Goal: Task Accomplishment & Management: Manage account settings

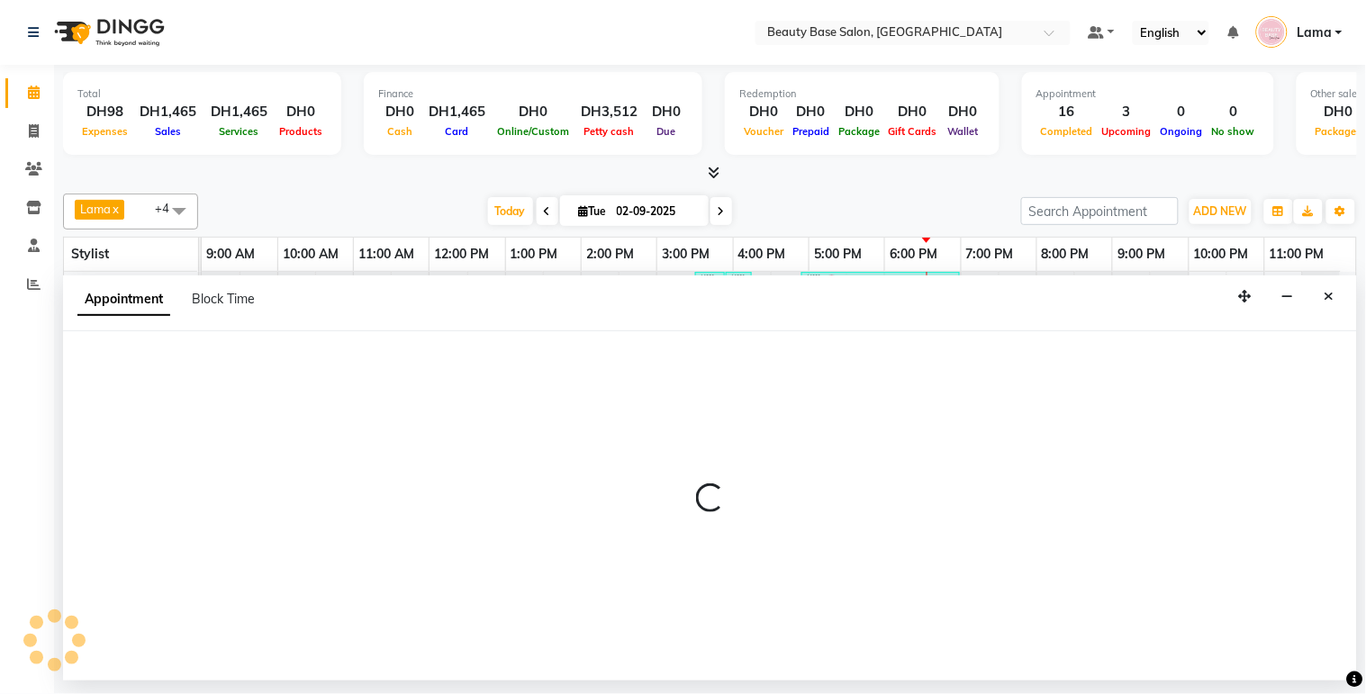
select select "tentative"
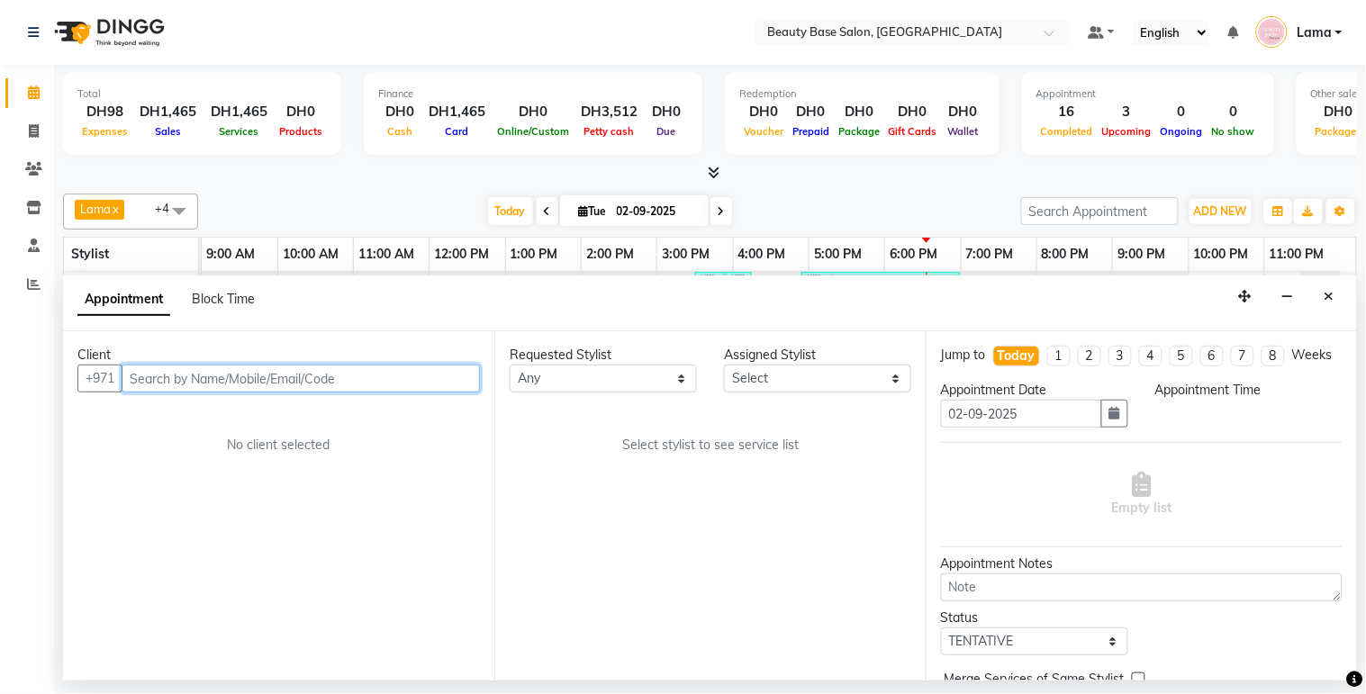
scroll to position [4, 0]
select select "600"
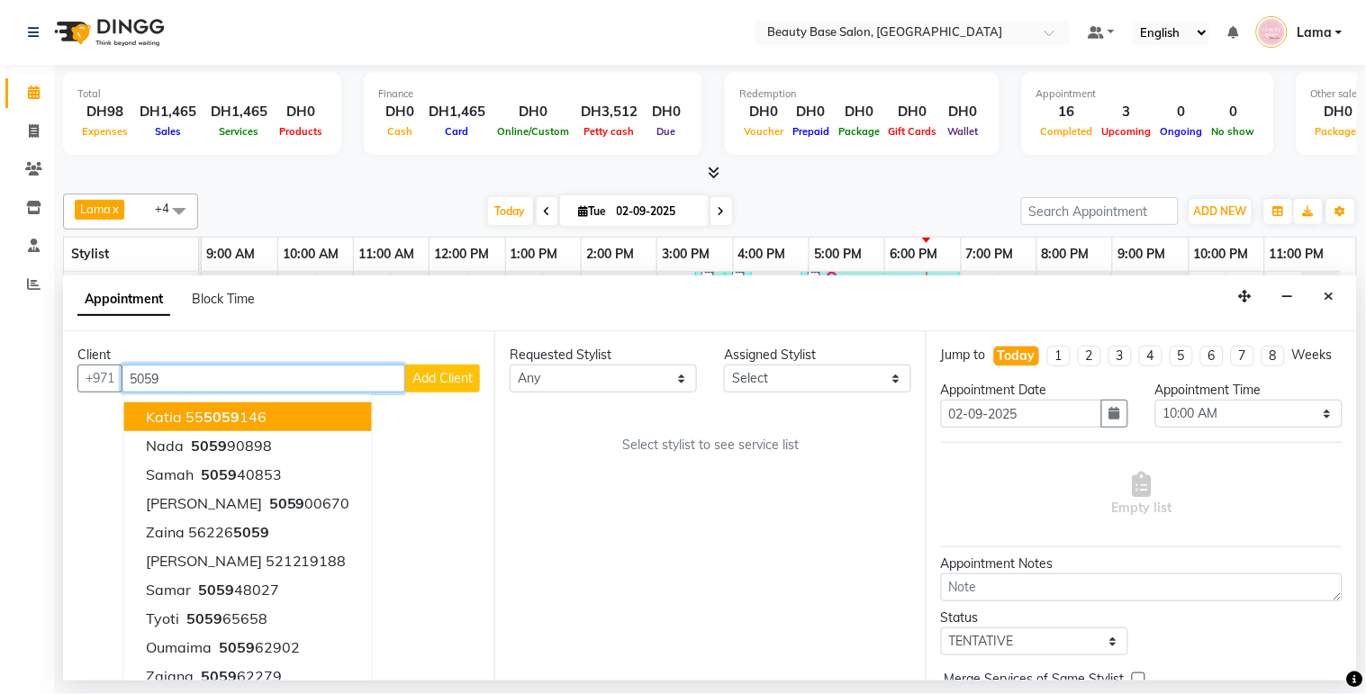
scroll to position [18, 0]
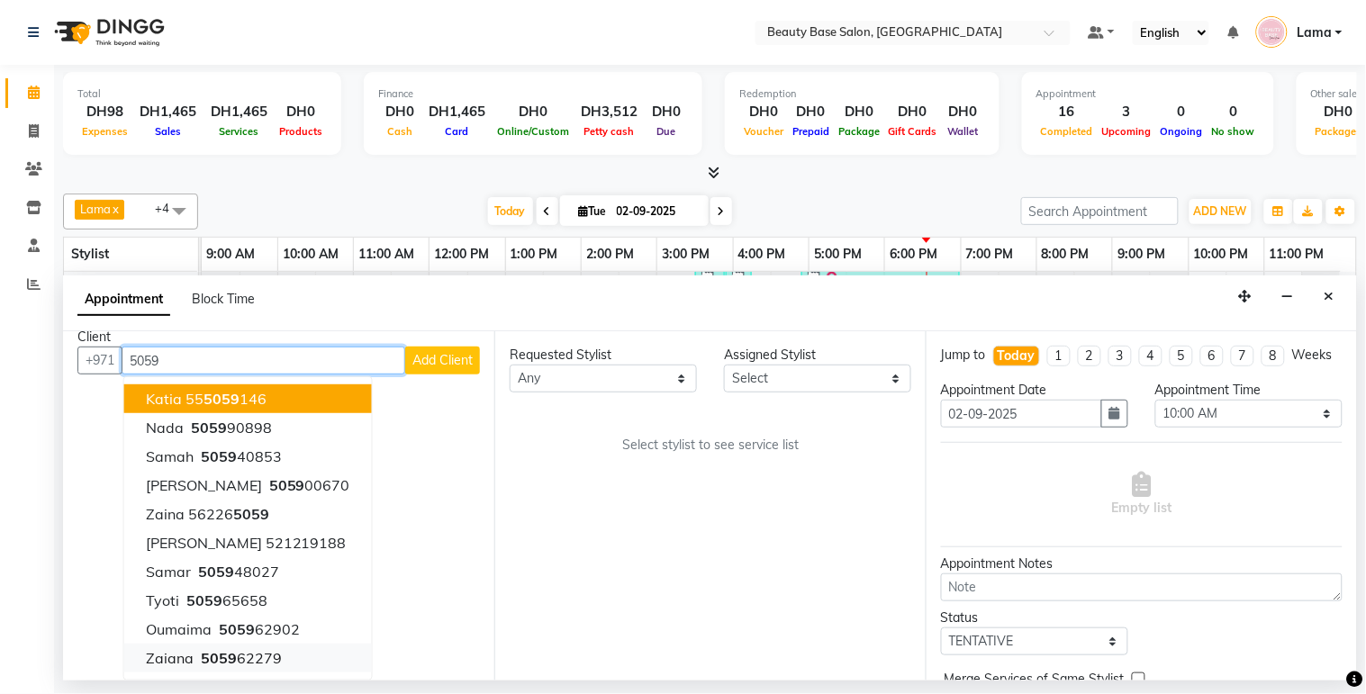
click at [248, 658] on ngb-highlight "5059 62279" at bounding box center [239, 658] width 85 height 18
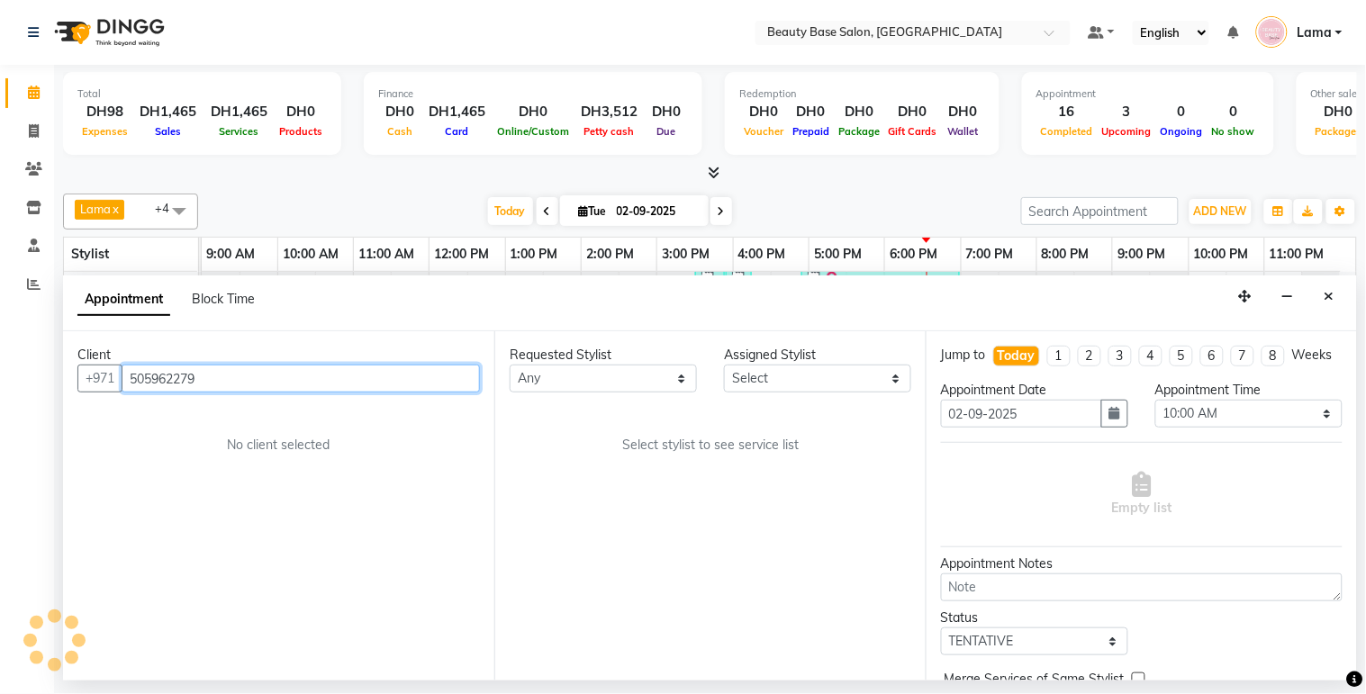
scroll to position [0, 0]
type input "5"
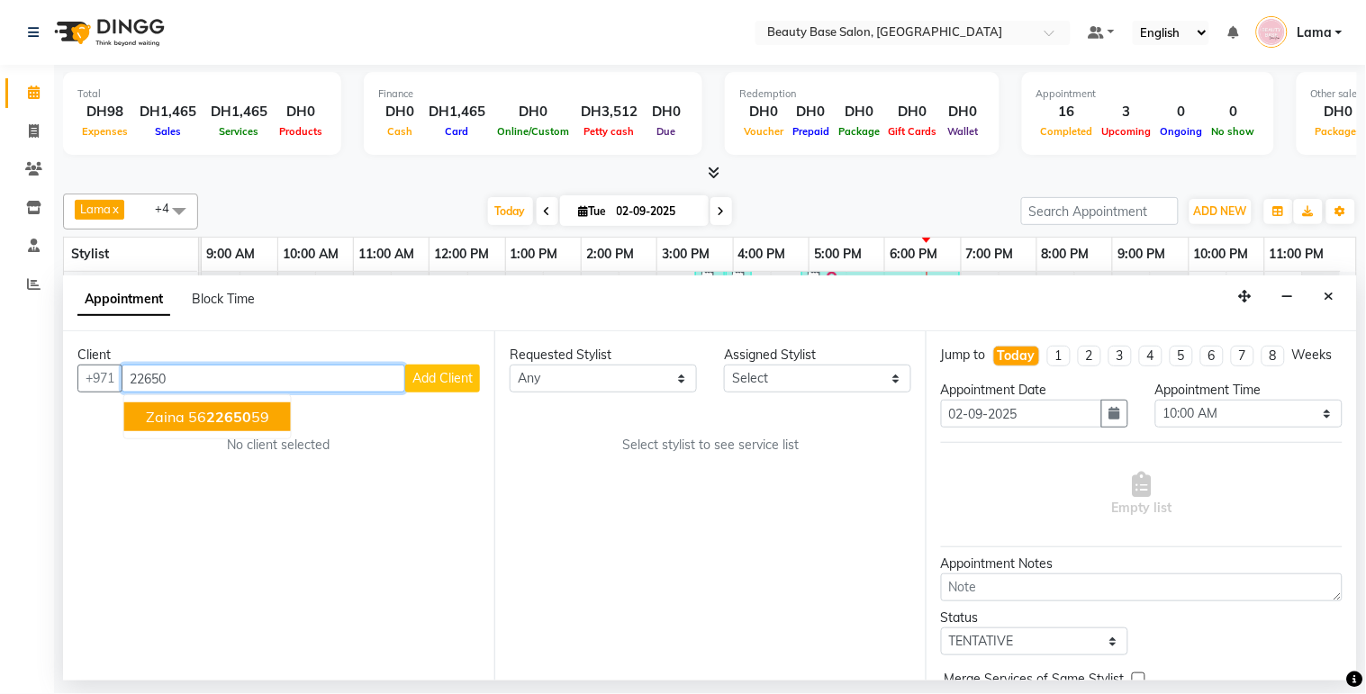
click at [267, 416] on ngb-highlight "56 22650 59" at bounding box center [228, 417] width 81 height 18
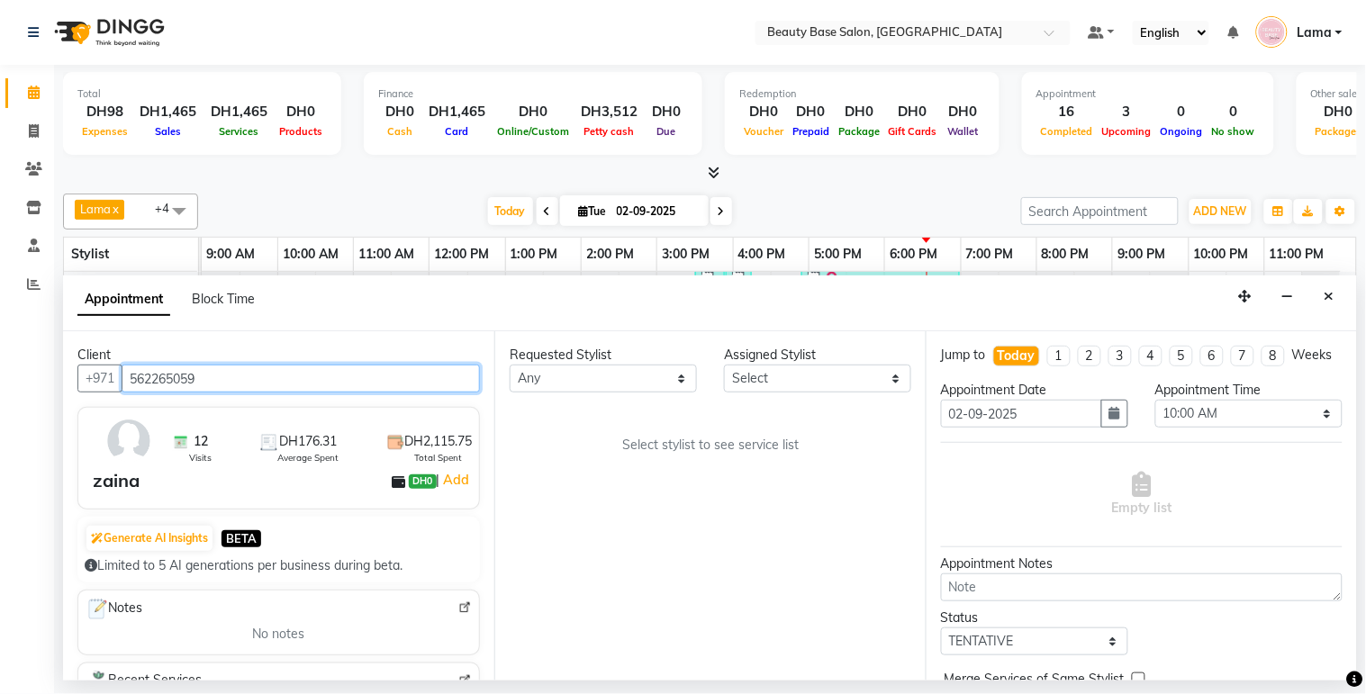
type input "562265059"
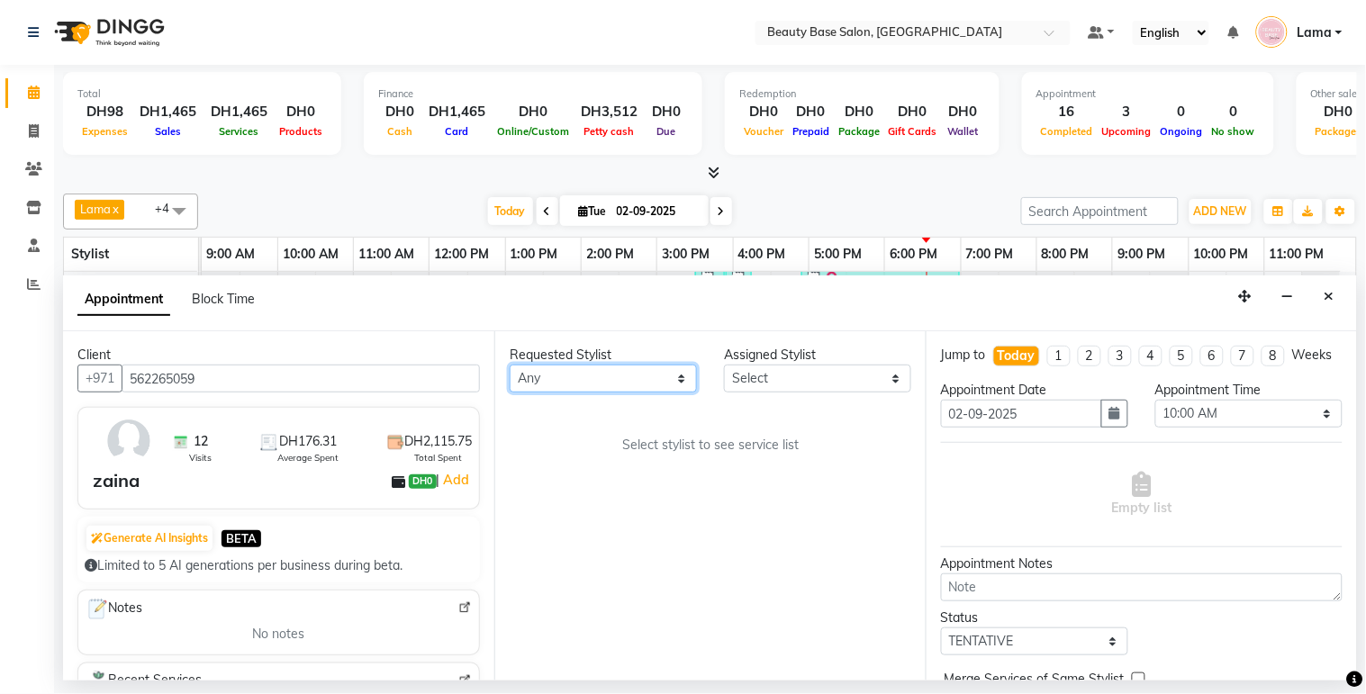
click at [642, 383] on select "Any [PERSON_NAME] [PERSON_NAME] [PERSON_NAME] [PERSON_NAME] [PERSON_NAME] [MEDI…" at bounding box center [603, 379] width 187 height 28
select select "49318"
click at [510, 365] on select "Any [PERSON_NAME] [PERSON_NAME] [PERSON_NAME] [PERSON_NAME] [PERSON_NAME] [MEDI…" at bounding box center [603, 379] width 187 height 28
select select "49318"
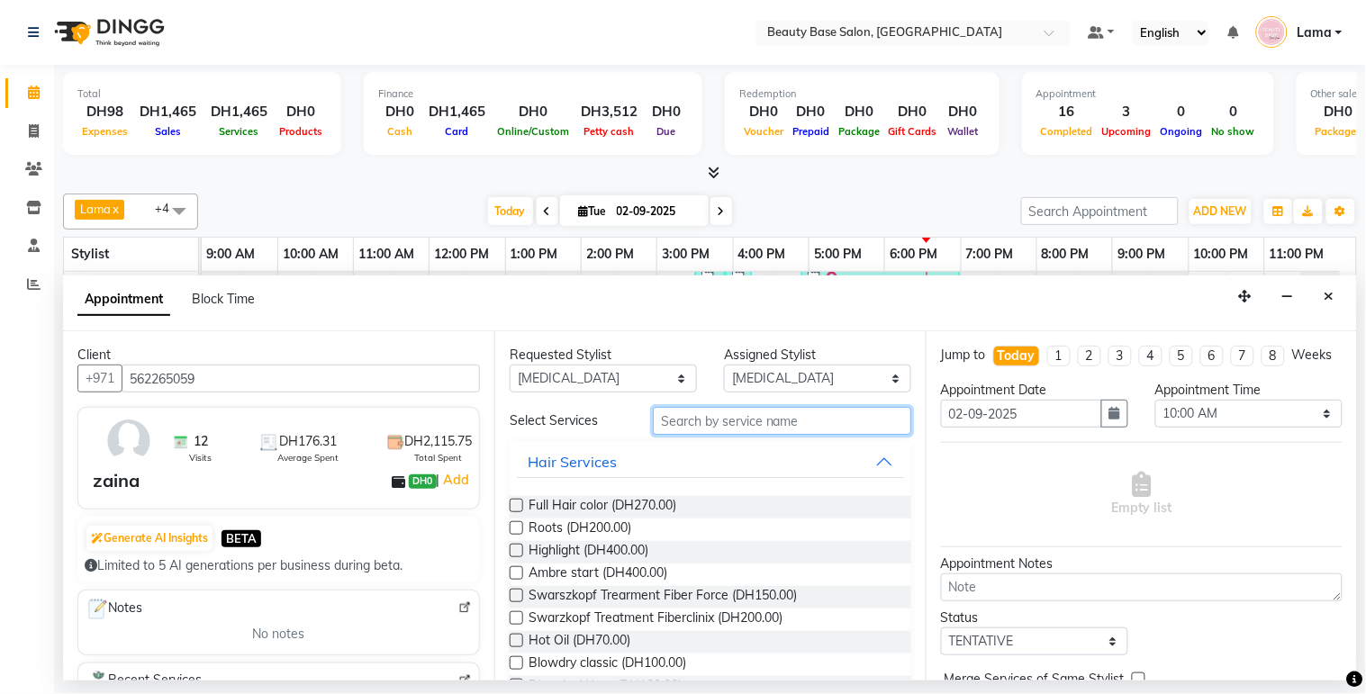
click at [731, 425] on input "text" at bounding box center [782, 421] width 258 height 28
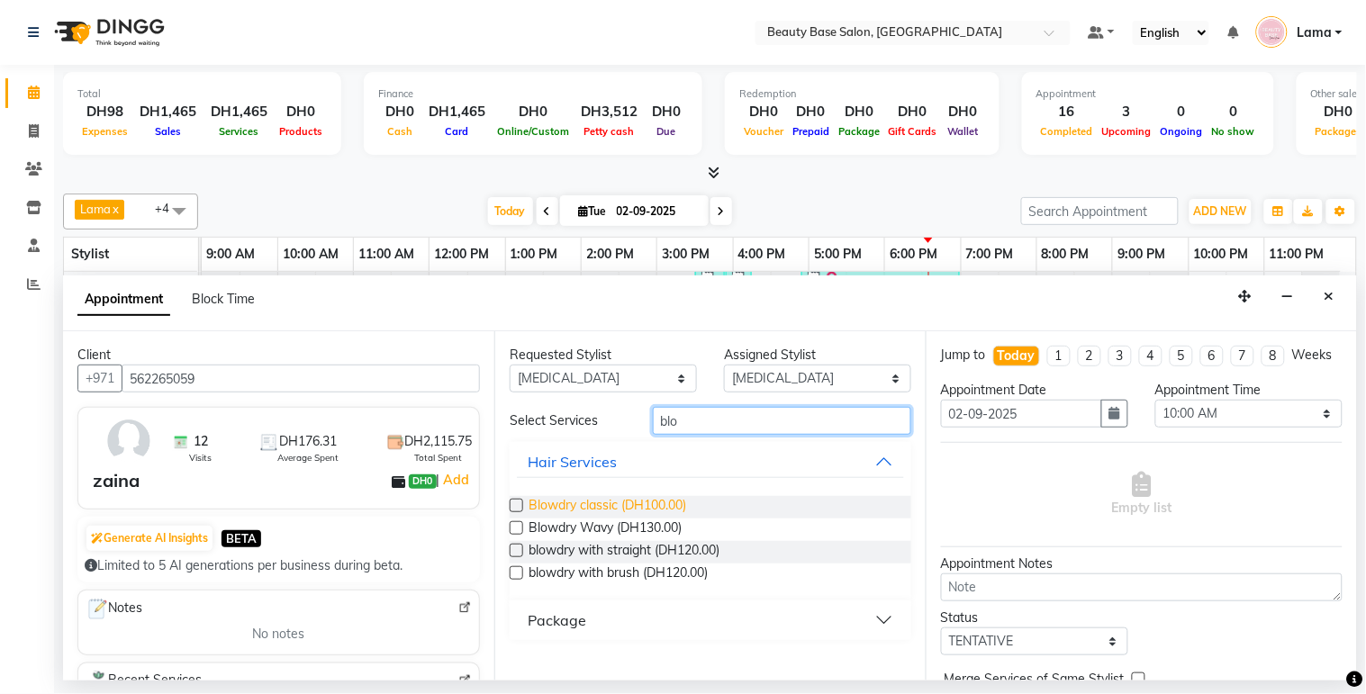
type input "blo"
click at [650, 500] on span "Blowdry classic (DH100.00)" at bounding box center [608, 507] width 158 height 23
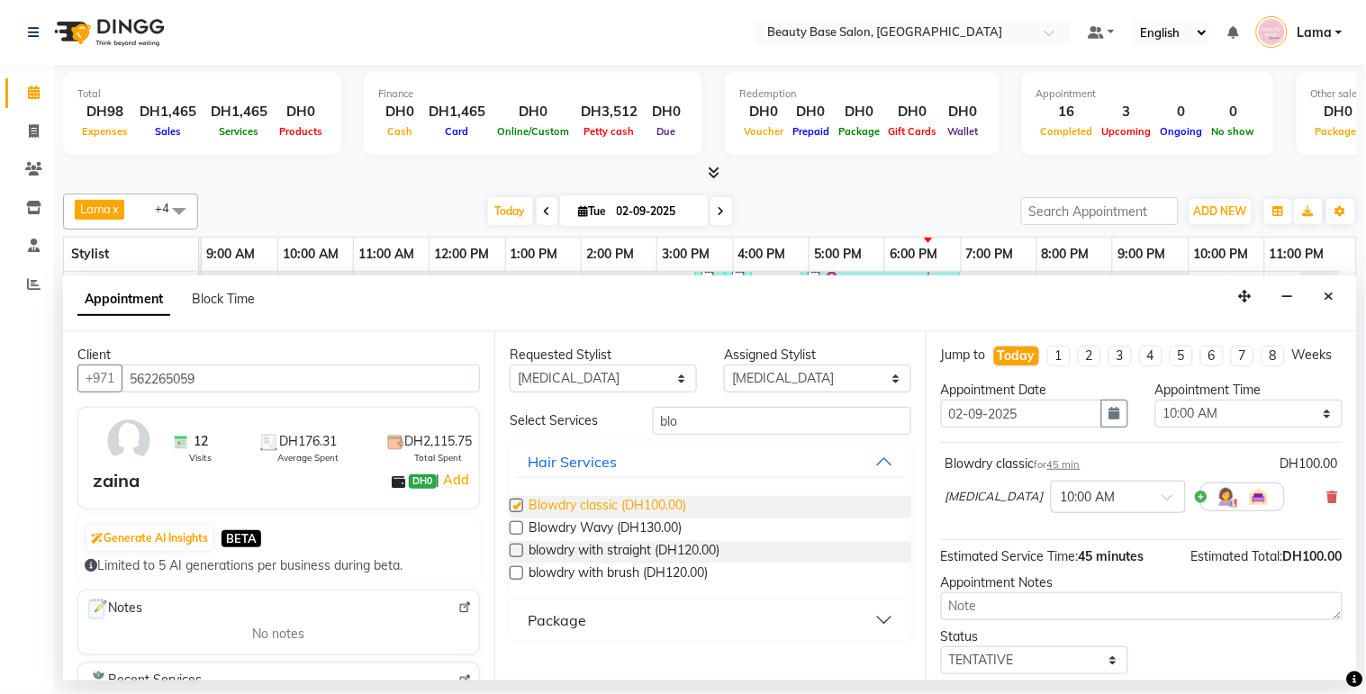
checkbox input "false"
click at [717, 412] on input "blo" at bounding box center [782, 421] width 258 height 28
click at [671, 372] on select "Any [PERSON_NAME] [PERSON_NAME] [PERSON_NAME] [PERSON_NAME] [PERSON_NAME] [MEDI…" at bounding box center [603, 379] width 187 height 28
select select "17496"
click at [510, 365] on select "Any [PERSON_NAME] [PERSON_NAME] [PERSON_NAME] [PERSON_NAME] [PERSON_NAME] [MEDI…" at bounding box center [603, 379] width 187 height 28
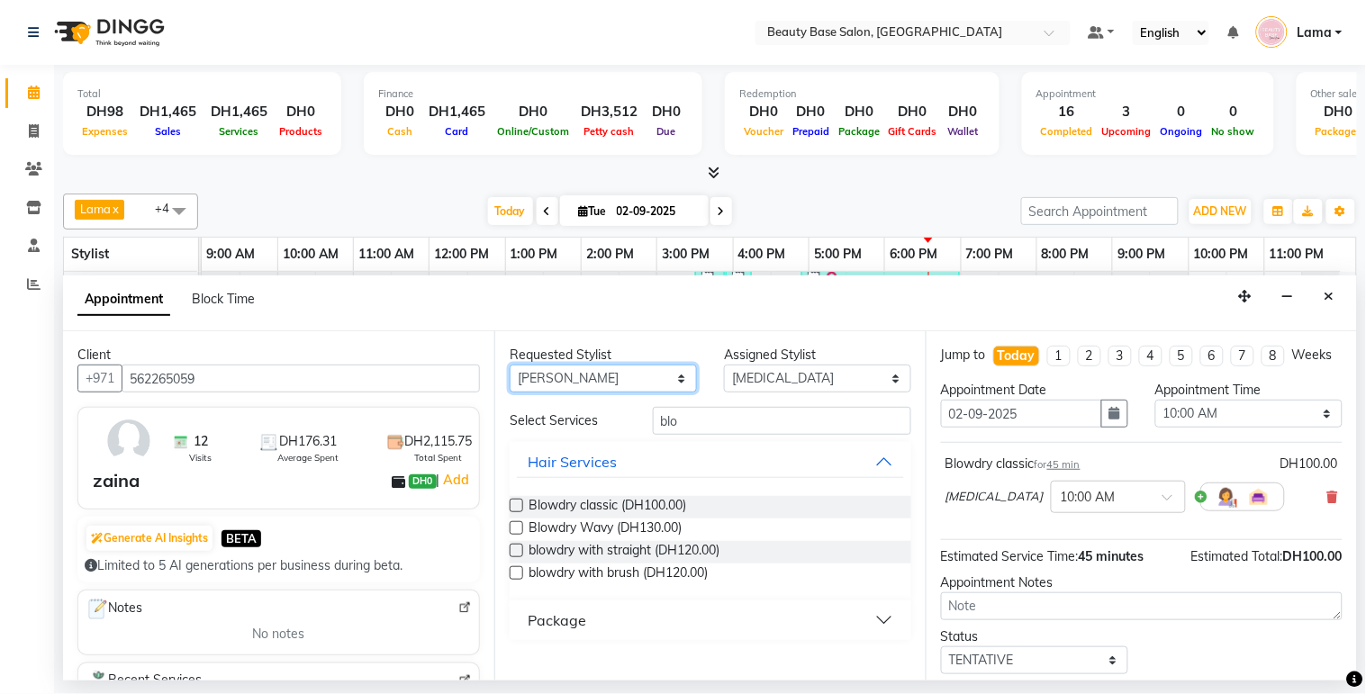
select select "17496"
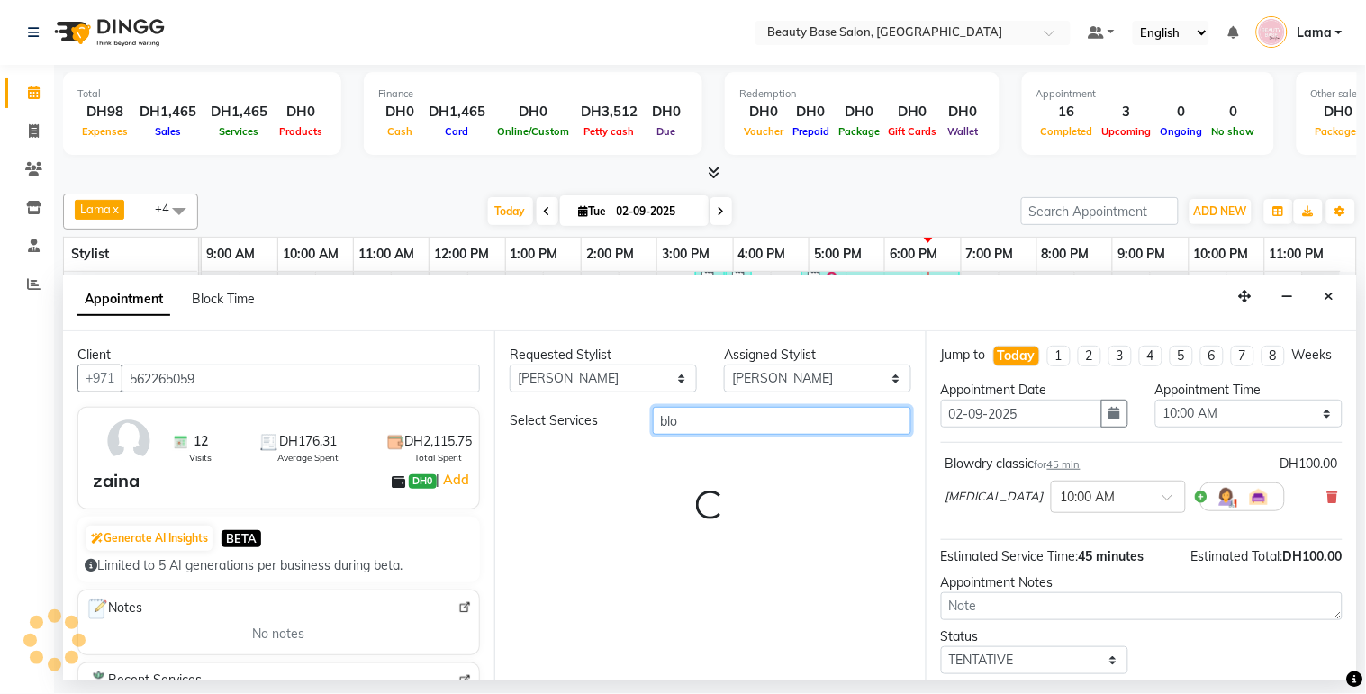
click at [701, 419] on input "blo" at bounding box center [782, 421] width 258 height 28
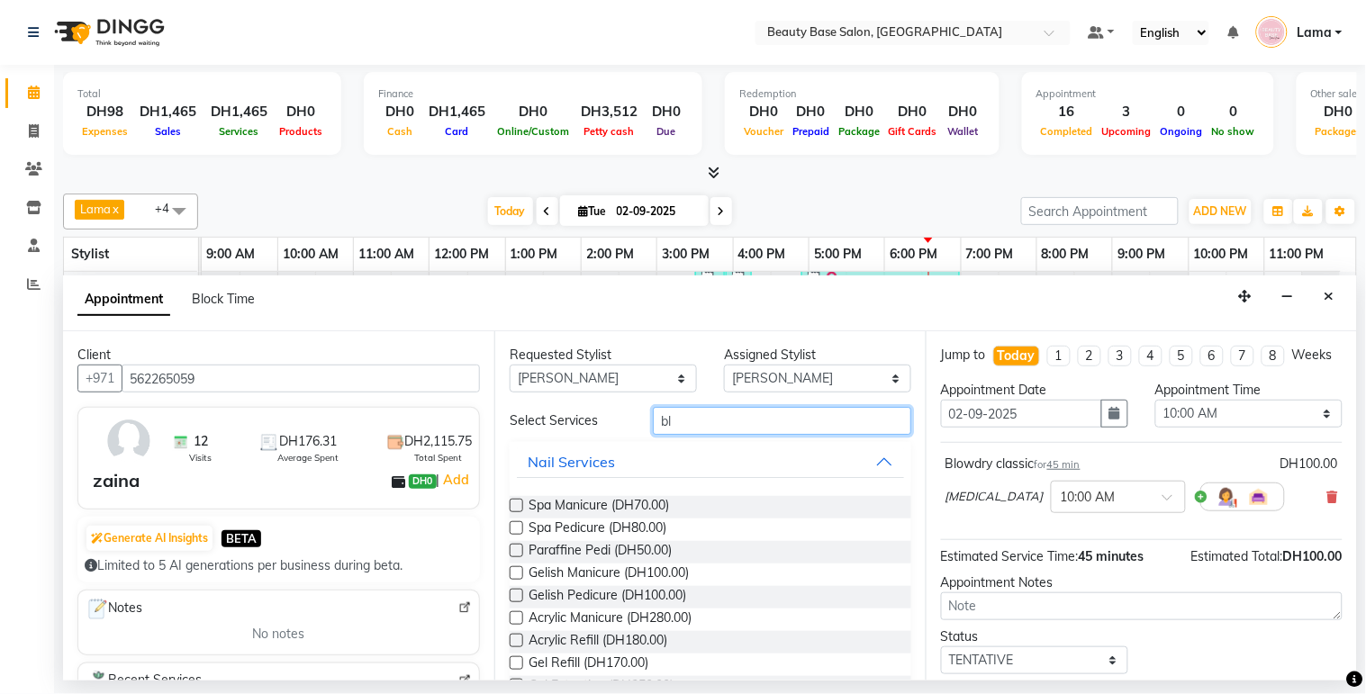
type input "b"
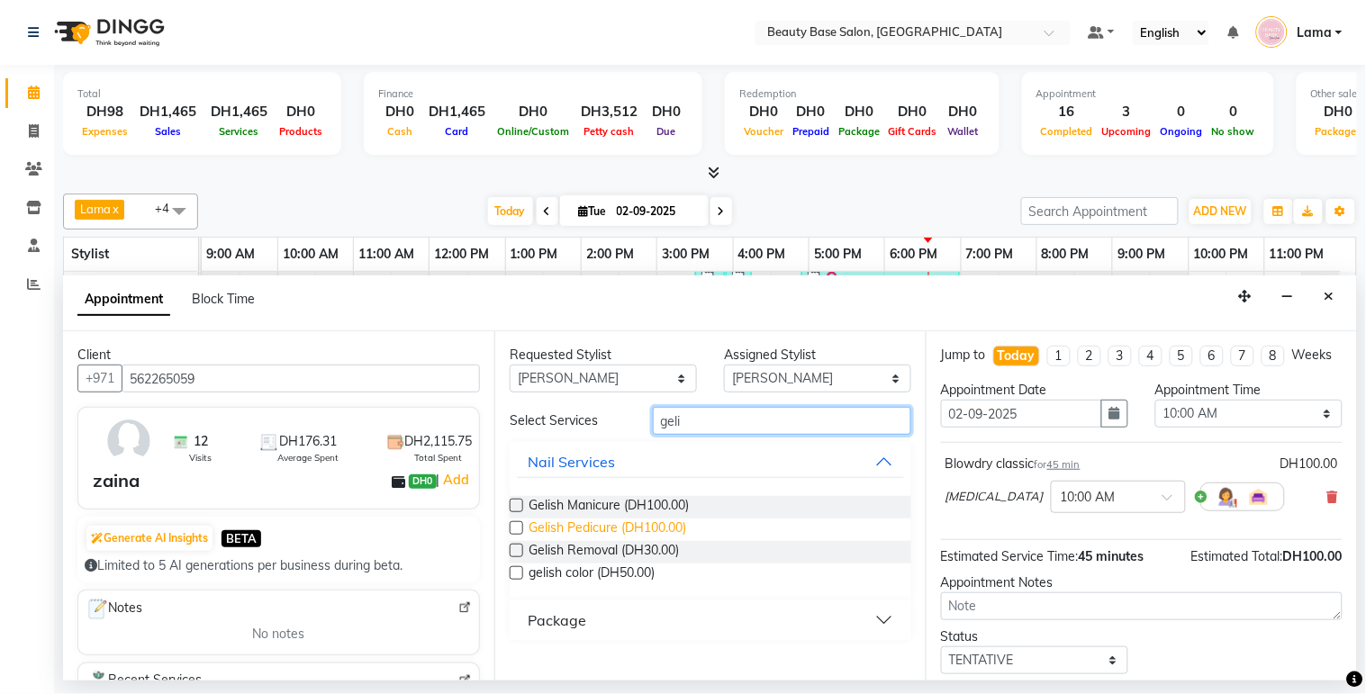
type input "geli"
click at [661, 528] on span "Gelish Pedicure (DH100.00)" at bounding box center [608, 530] width 158 height 23
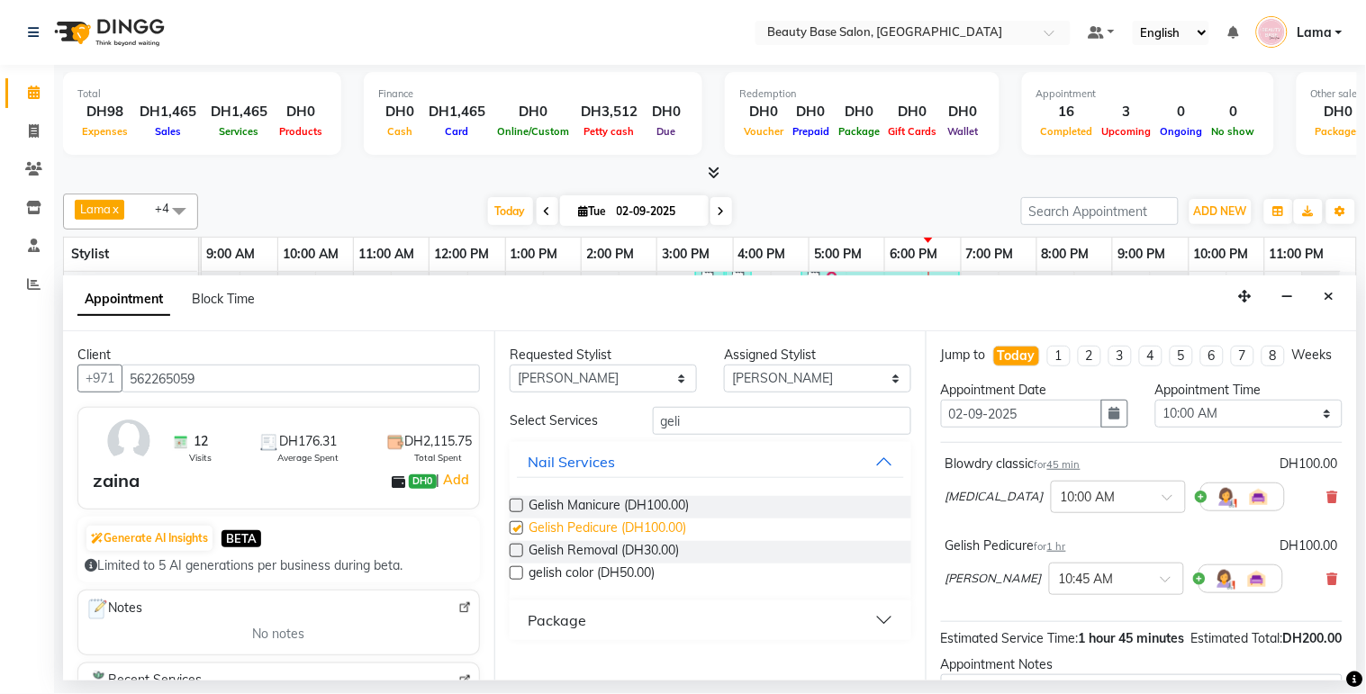
checkbox input "false"
click at [713, 426] on input "geli" at bounding box center [782, 421] width 258 height 28
type input "g"
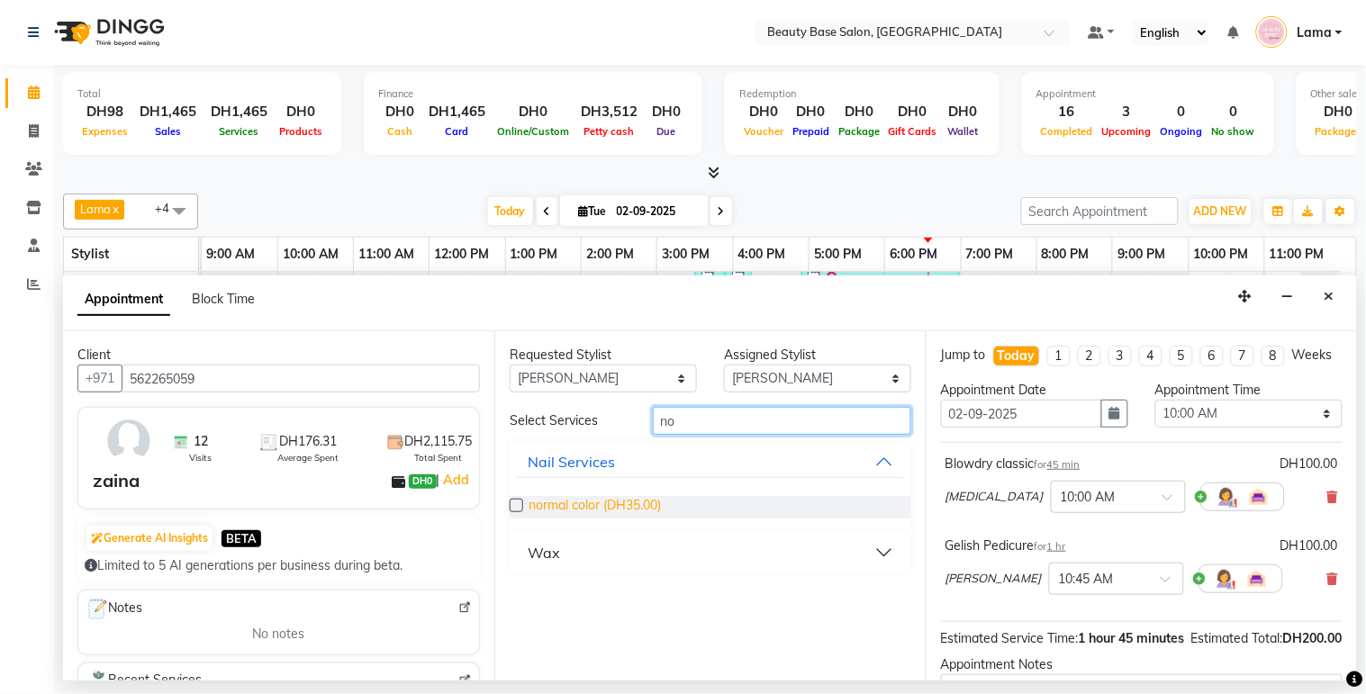
type input "no"
click at [626, 510] on span "normal color (DH35.00)" at bounding box center [595, 507] width 132 height 23
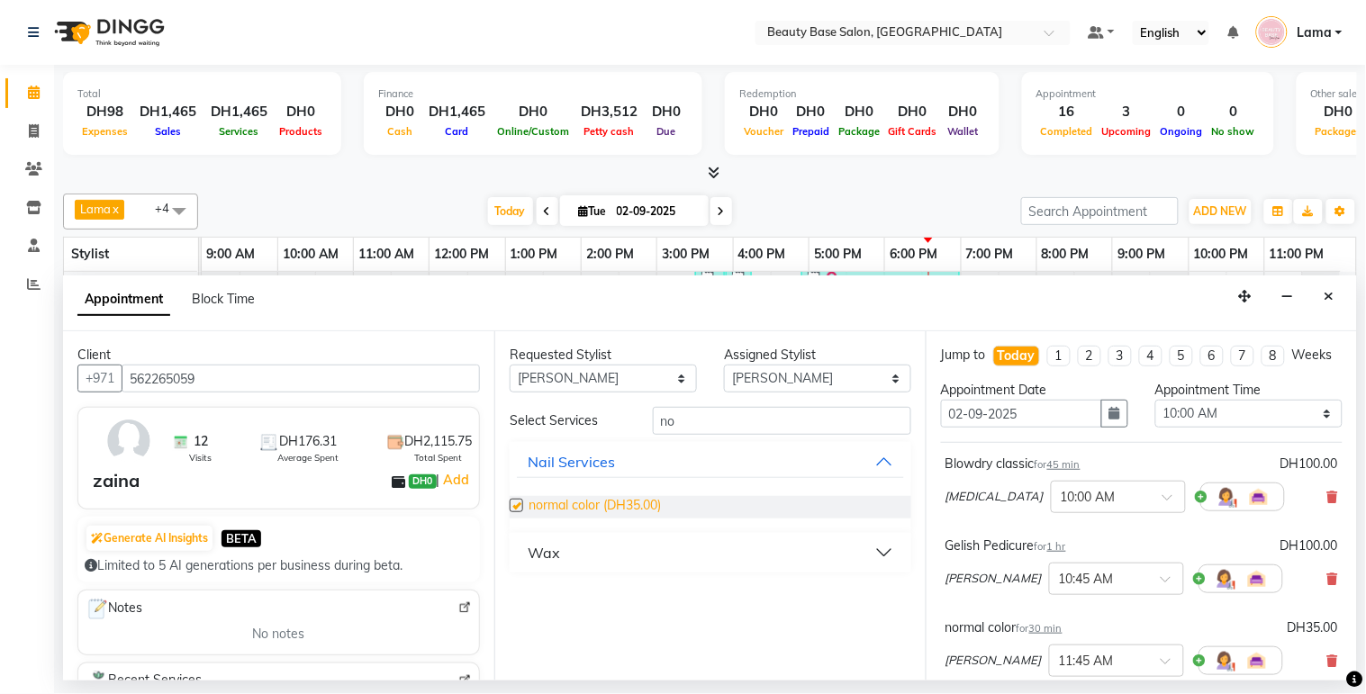
checkbox input "false"
click at [1253, 426] on select "Select 10:00 AM 10:05 AM 10:10 AM 10:15 AM 10:20 AM 10:25 AM 10:30 AM 10:35 AM …" at bounding box center [1248, 414] width 187 height 28
select select "1020"
click at [1155, 416] on select "Select 10:00 AM 10:05 AM 10:10 AM 10:15 AM 10:20 AM 10:25 AM 10:30 AM 10:35 AM …" at bounding box center [1248, 414] width 187 height 28
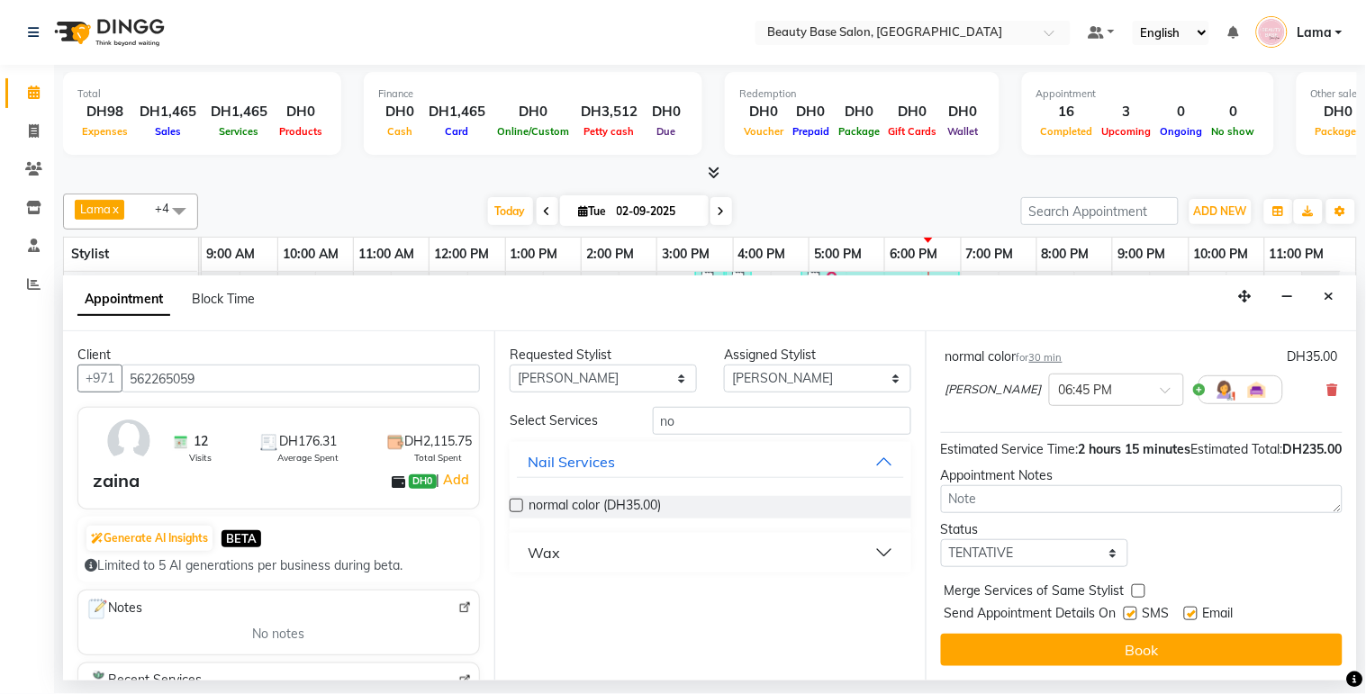
scroll to position [326, 0]
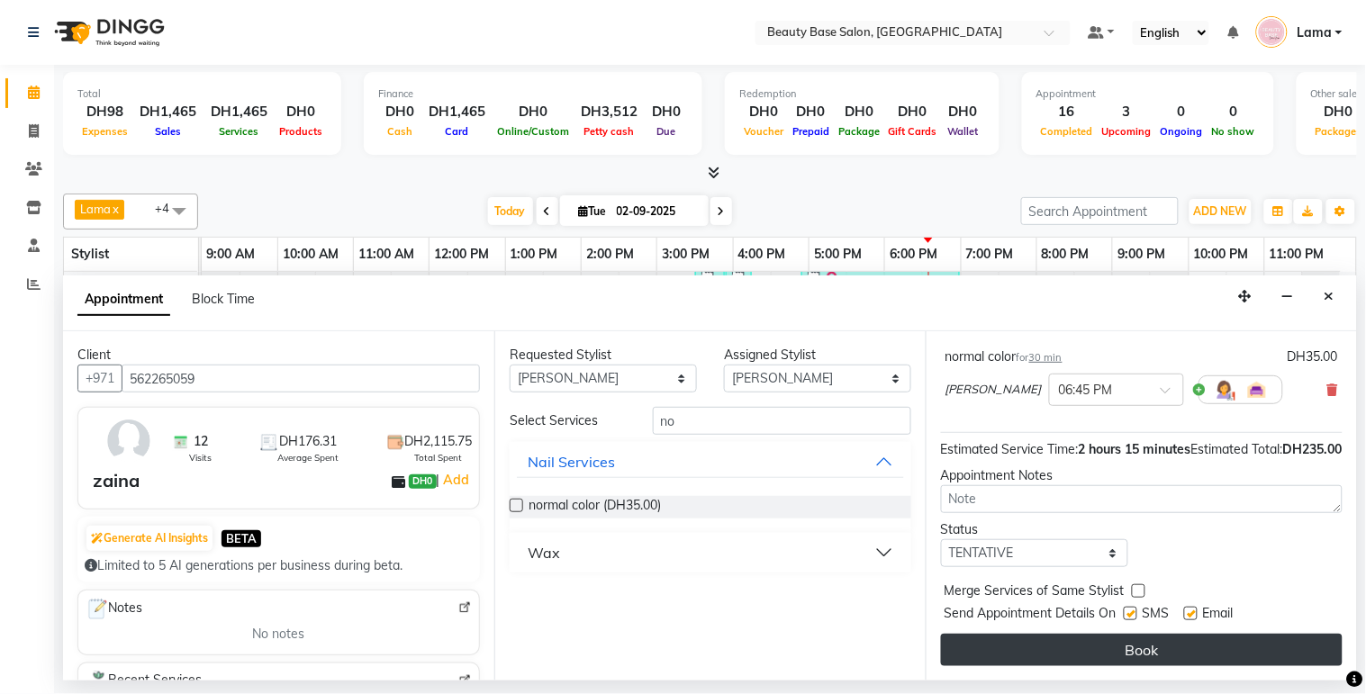
click at [1180, 658] on button "Book" at bounding box center [1142, 650] width 402 height 32
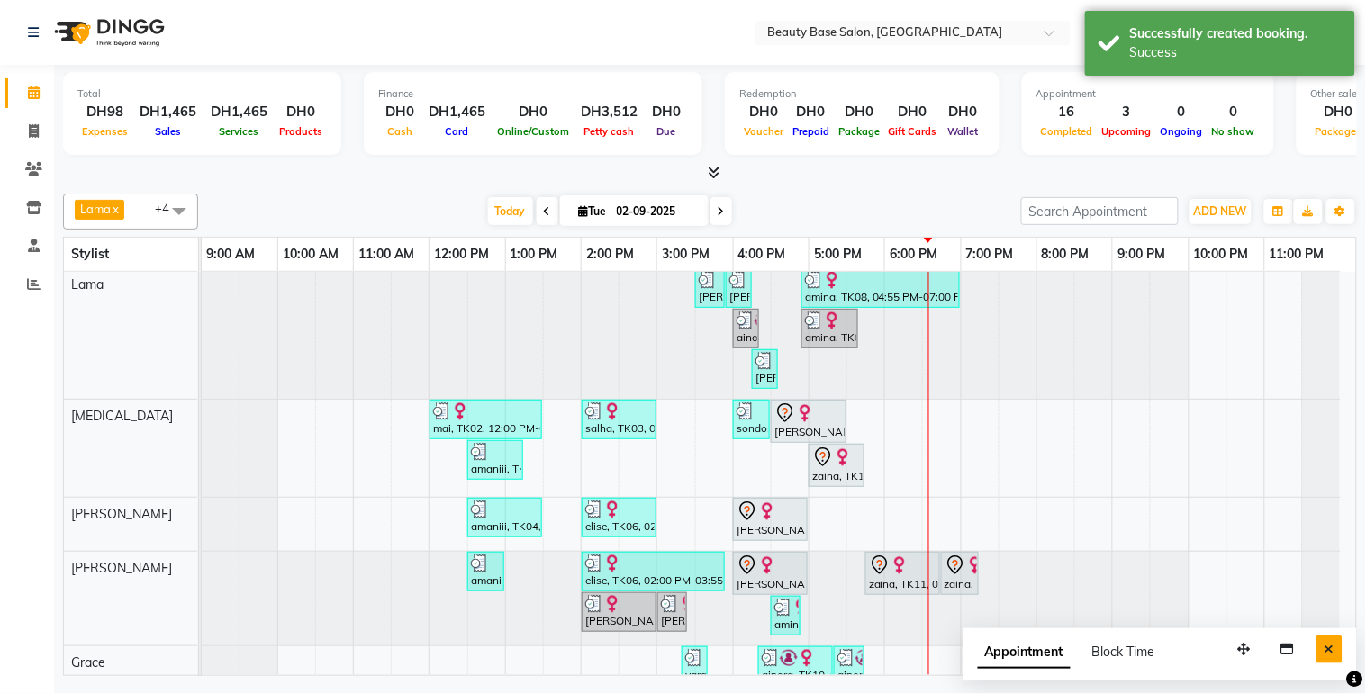
click at [1343, 662] on button "Close" at bounding box center [1330, 650] width 26 height 28
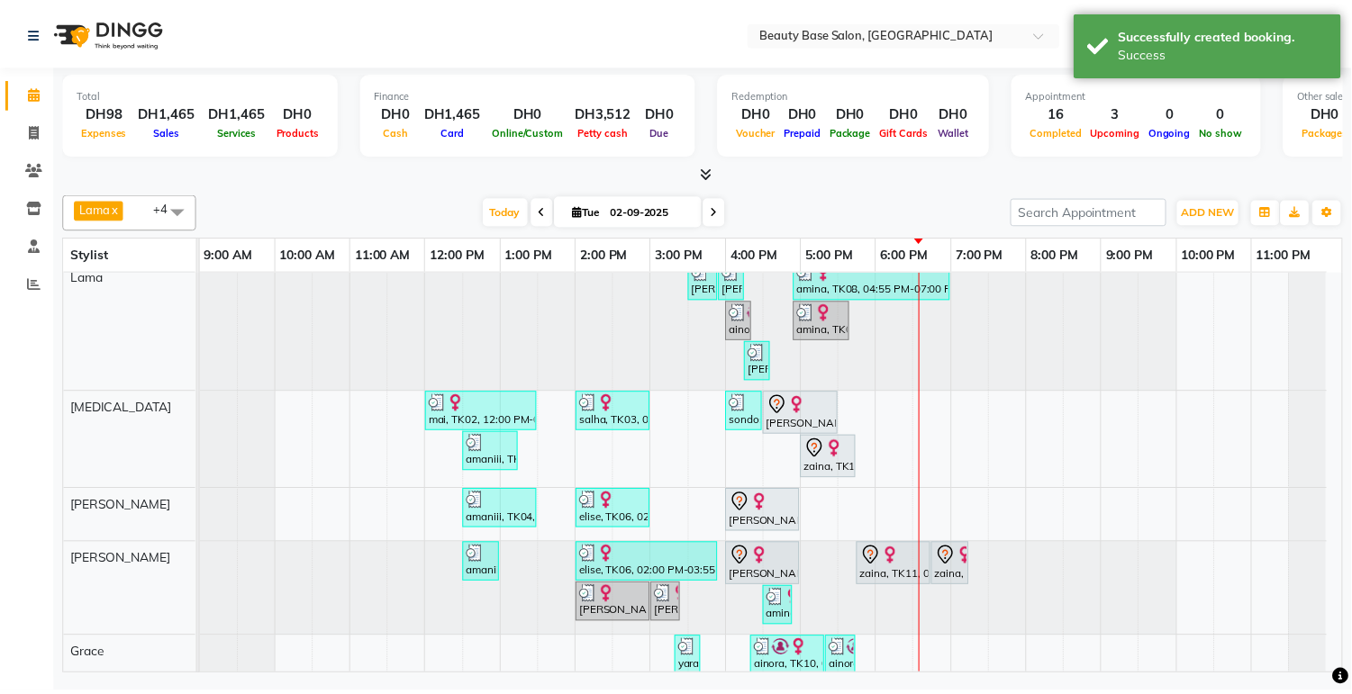
scroll to position [40, 0]
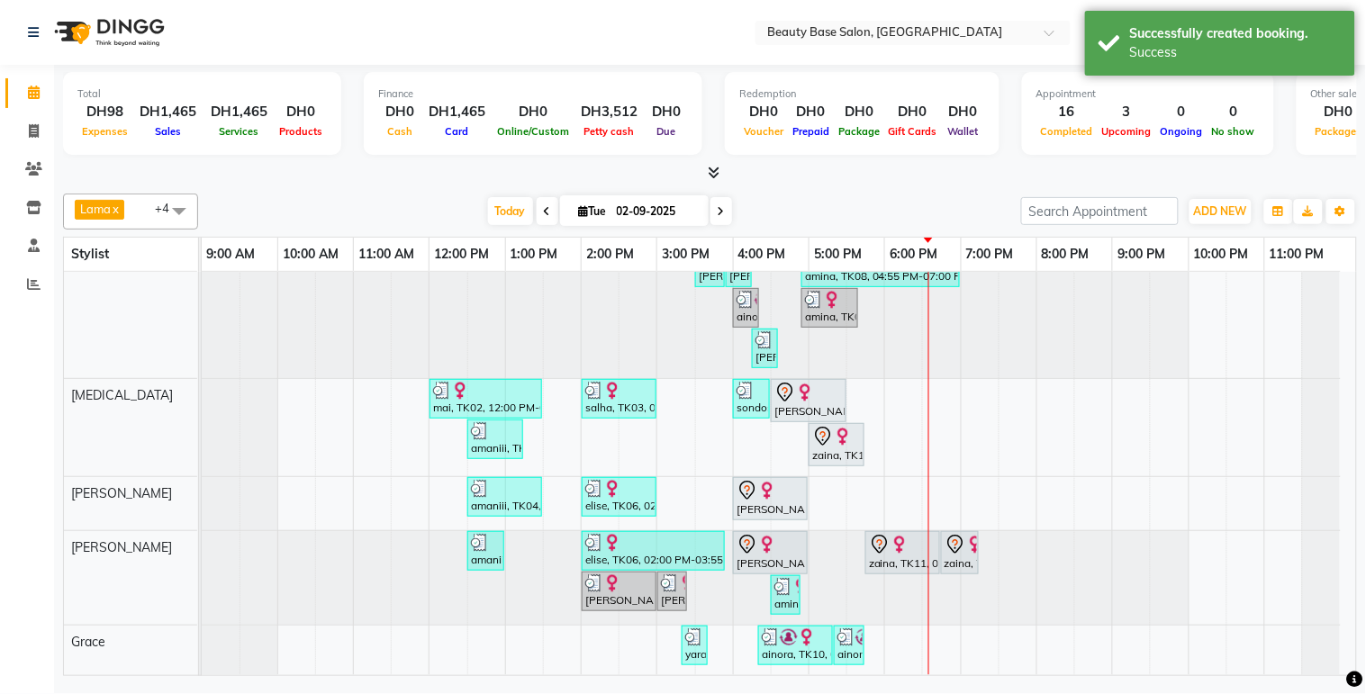
click at [1356, 653] on td "[PERSON_NAME] new, TK09, 03:30 PM-03:55 PM, trim with [PERSON_NAME] new, TK09, …" at bounding box center [779, 474] width 1155 height 404
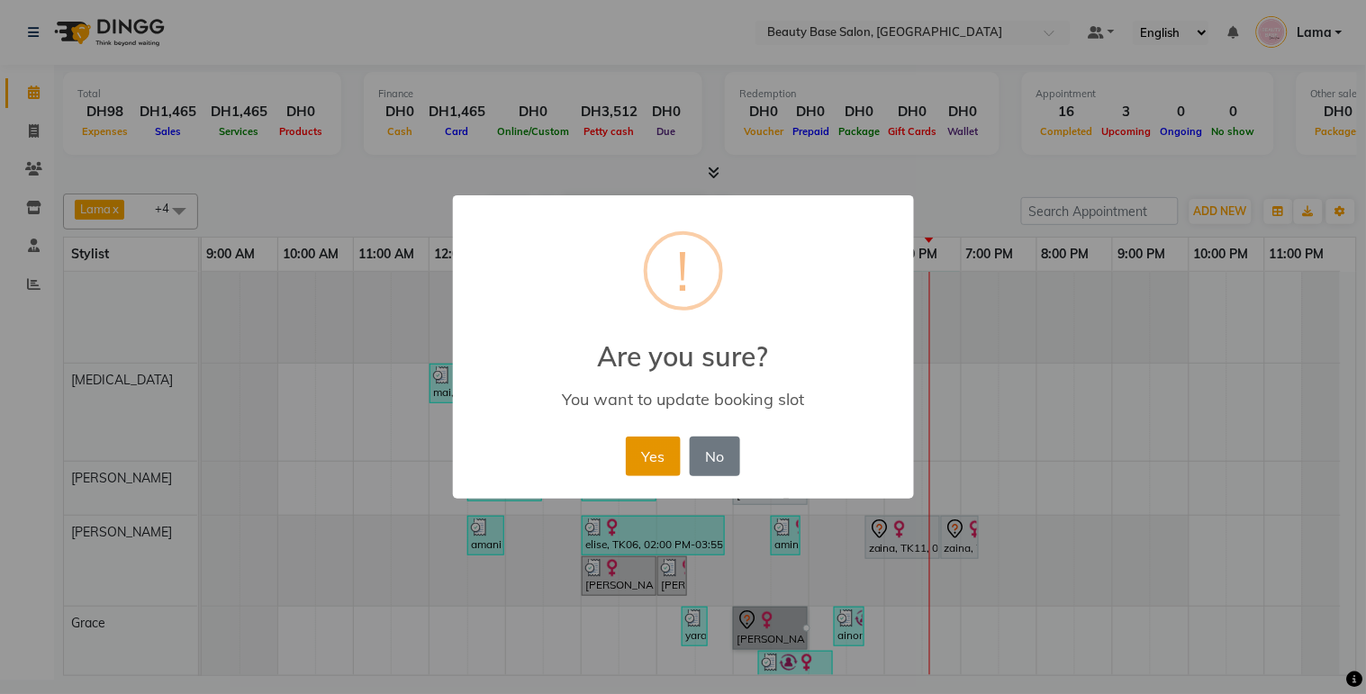
click at [672, 465] on button "Yes" at bounding box center [653, 457] width 55 height 40
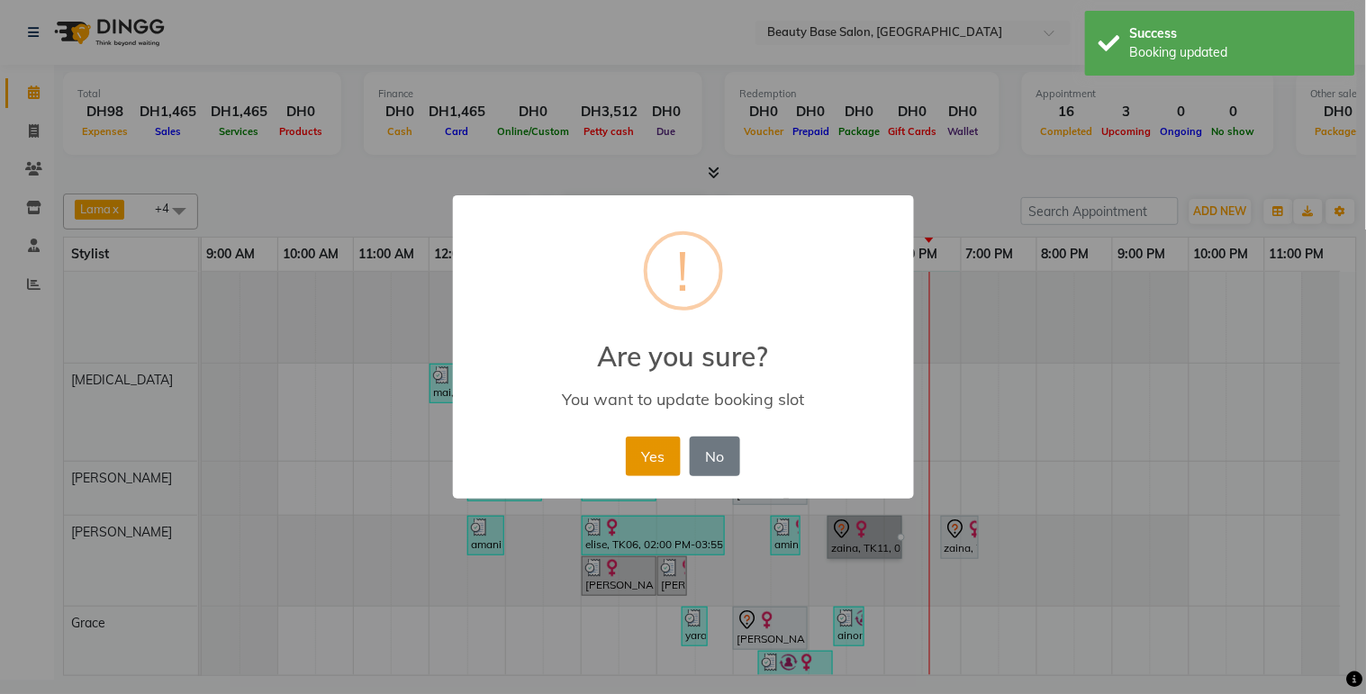
click at [662, 463] on button "Yes" at bounding box center [653, 457] width 55 height 40
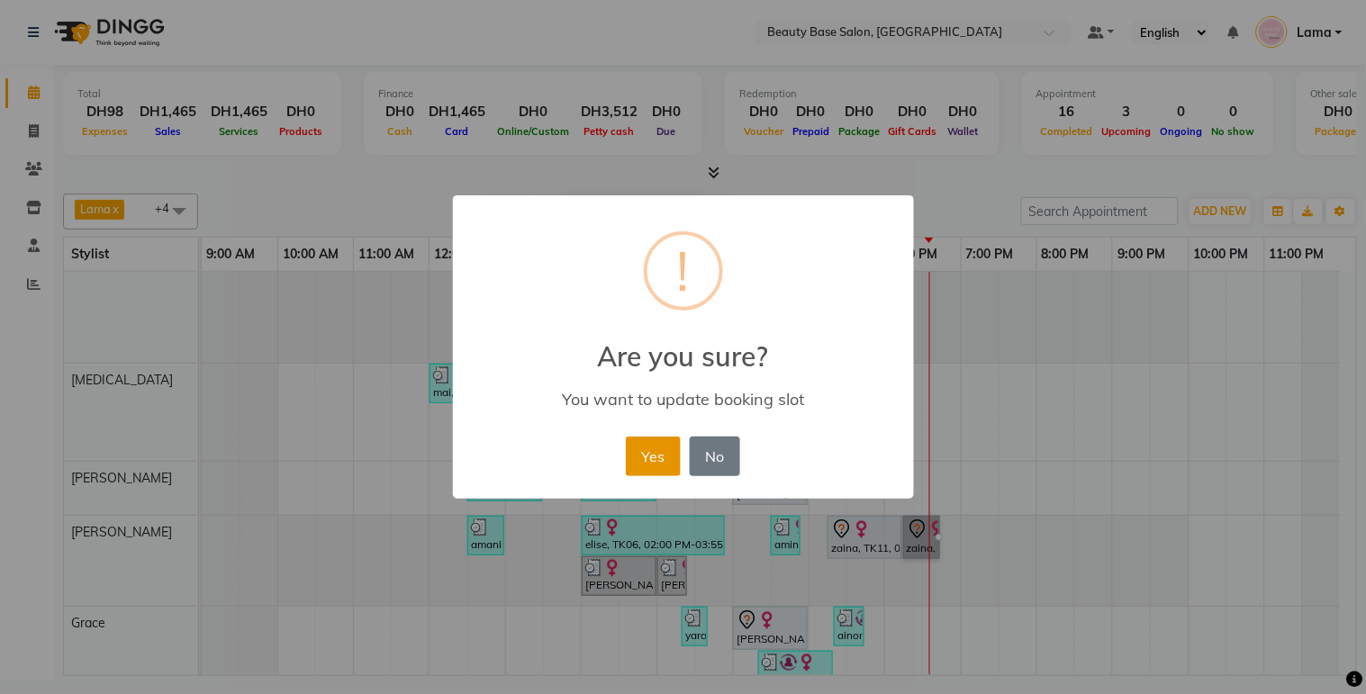
click at [634, 450] on button "Yes" at bounding box center [653, 457] width 55 height 40
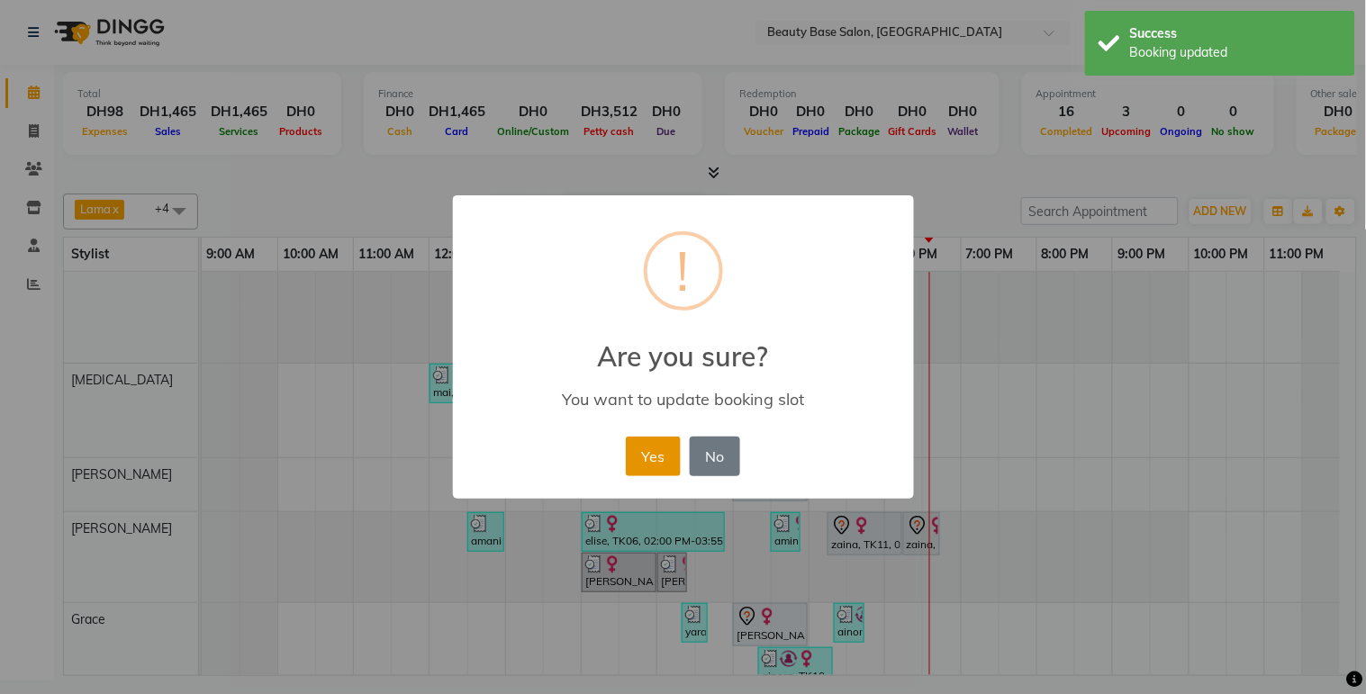
click at [665, 465] on button "Yes" at bounding box center [653, 457] width 55 height 40
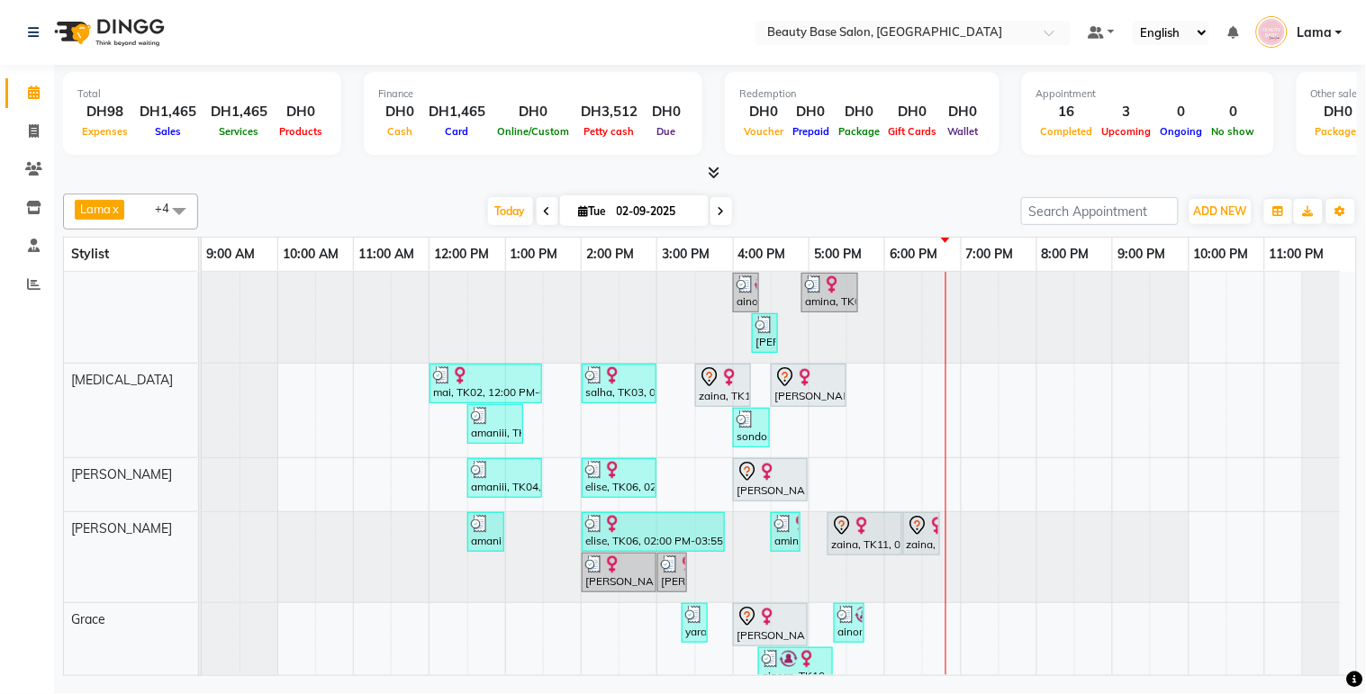
click at [703, 397] on div "zaina, TK11, 03:30 PM-04:15 PM, Blowdry classic" at bounding box center [723, 386] width 52 height 38
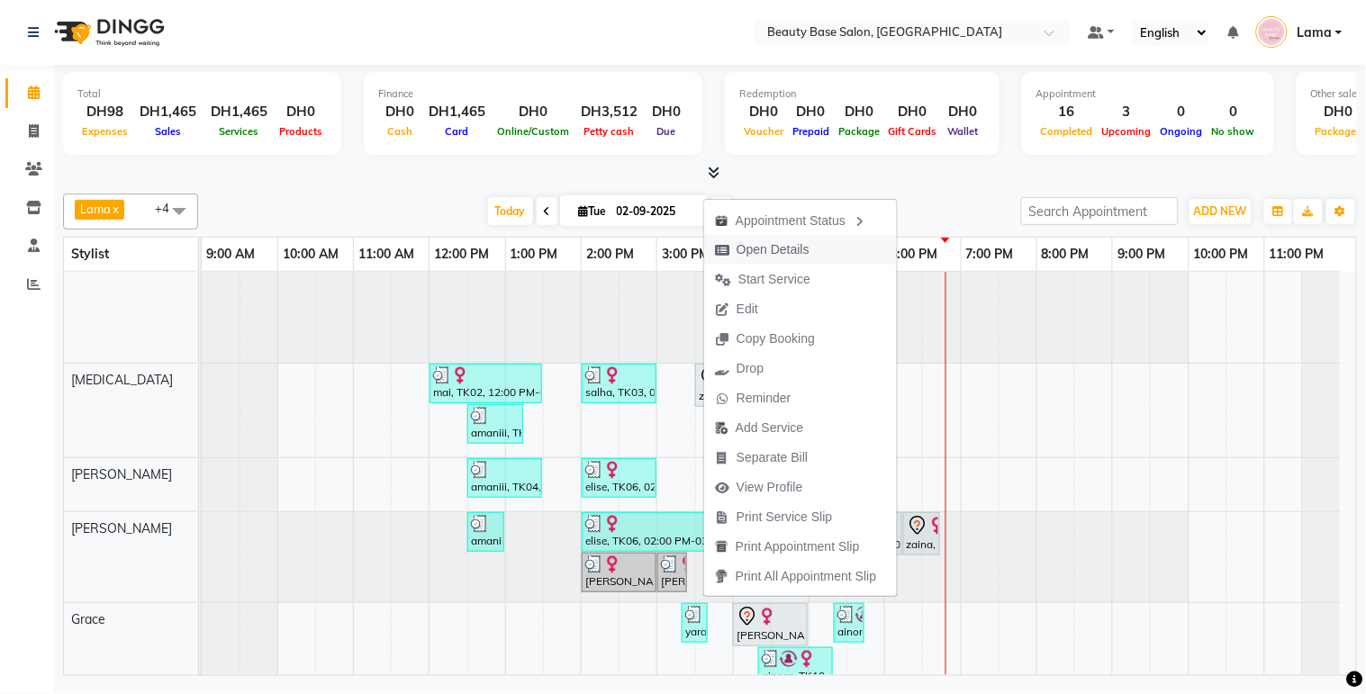
click at [784, 241] on span "Open Details" at bounding box center [773, 249] width 73 height 19
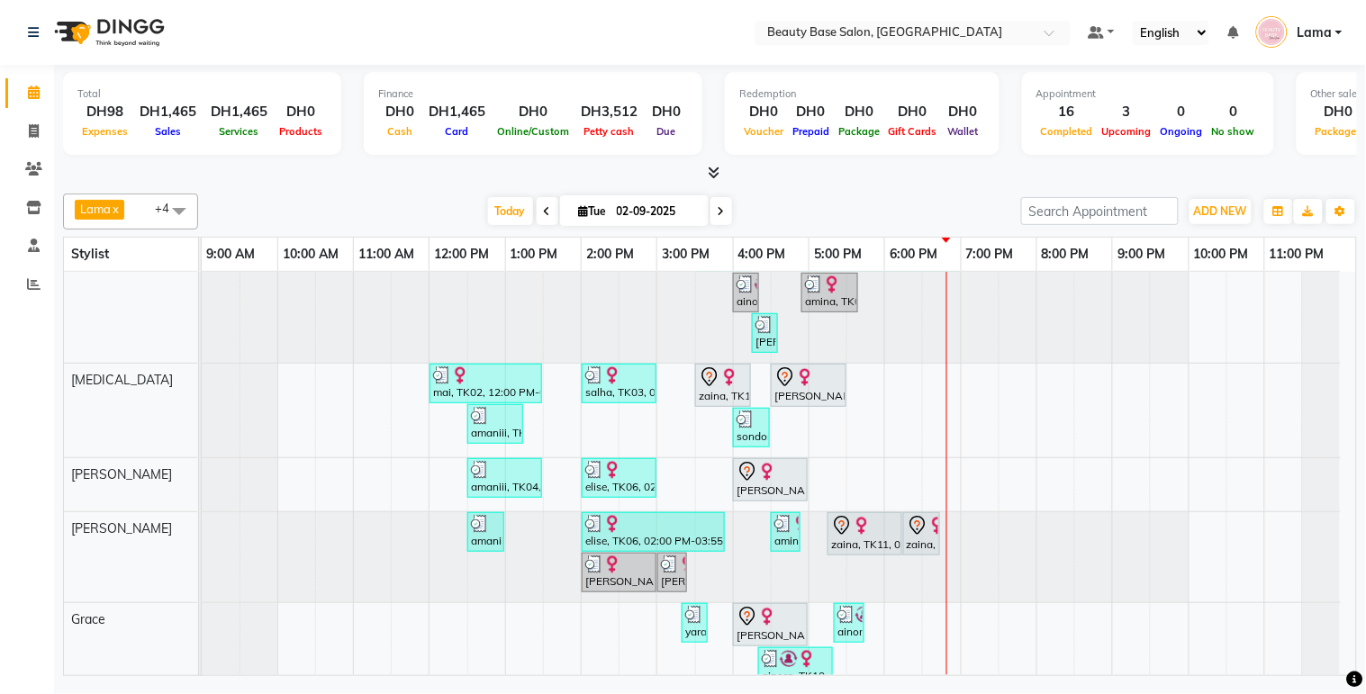
click at [851, 545] on div "zaina, TK11, 05:15 PM-06:15 PM, Gelish Pedicure" at bounding box center [864, 534] width 71 height 38
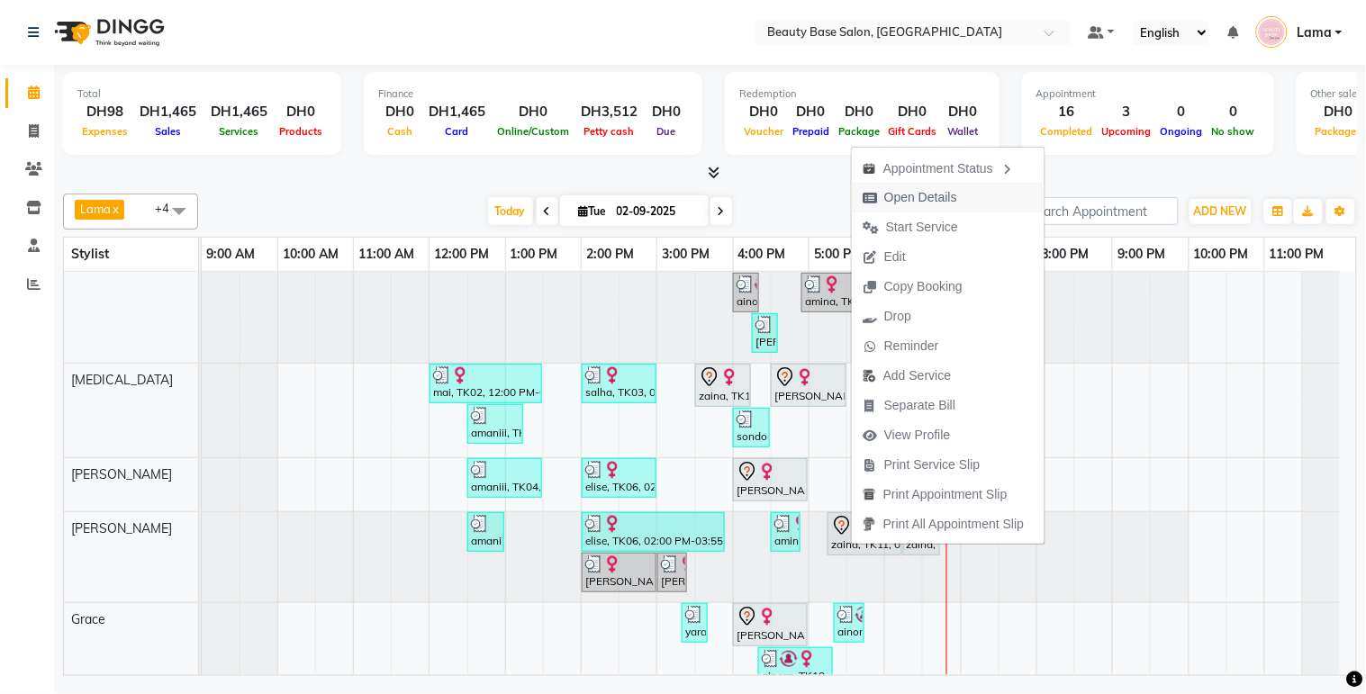
click at [955, 196] on span "Open Details" at bounding box center [920, 197] width 73 height 19
select select "7"
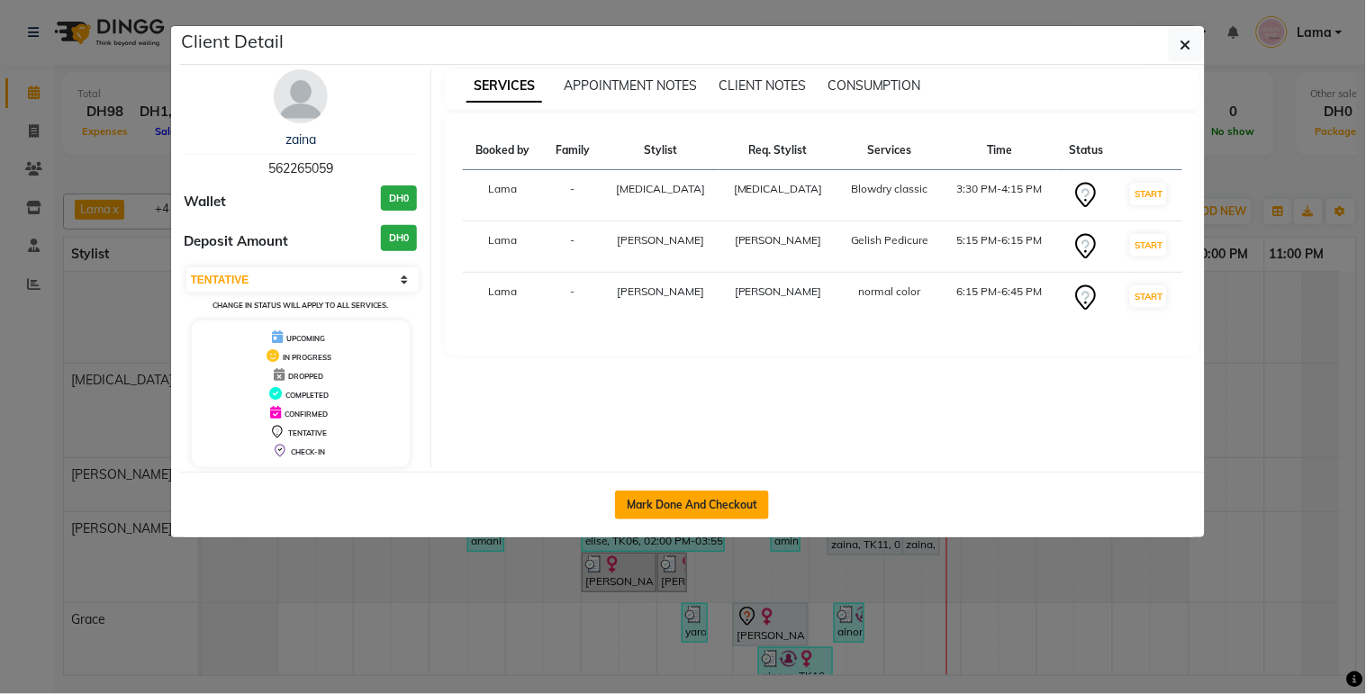
click at [696, 511] on button "Mark Done And Checkout" at bounding box center [692, 505] width 154 height 29
select select "service"
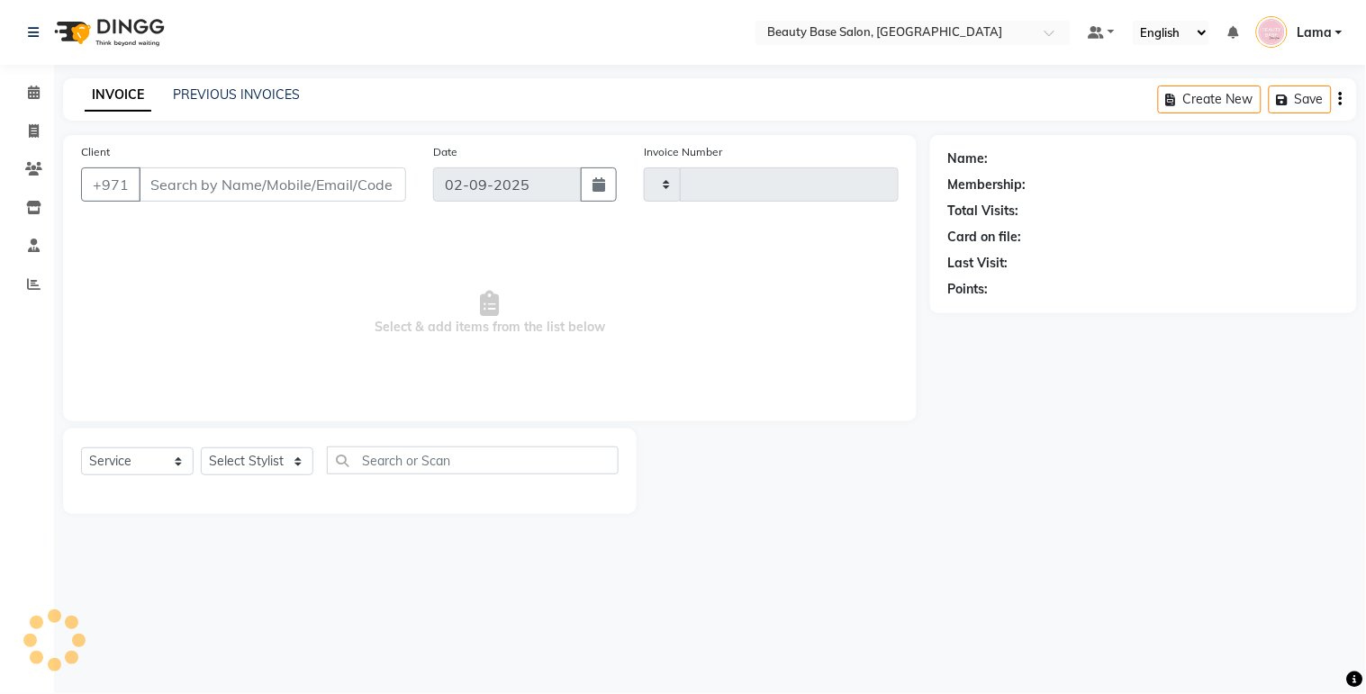
type input "2048"
select select "813"
type input "562265059"
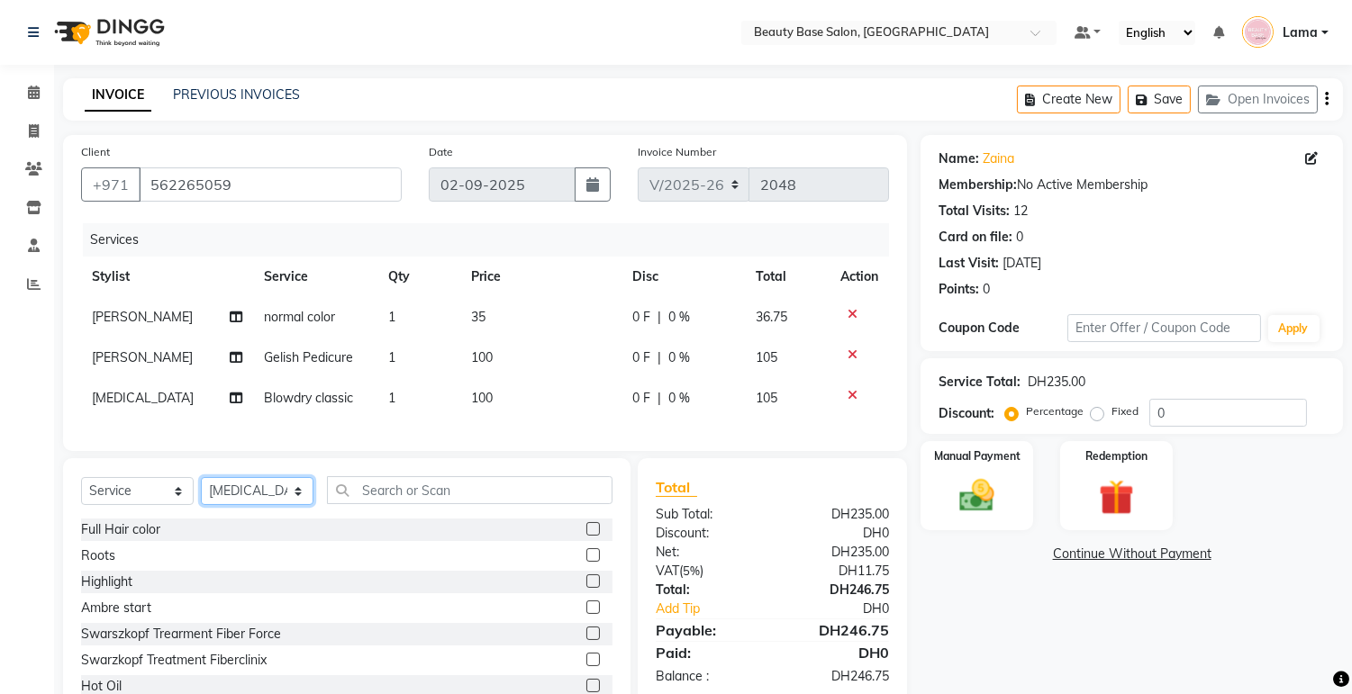
click at [253, 500] on select "Select Stylist Accounts [PERSON_NAME] [PERSON_NAME] [PERSON_NAME] Burula Ghizla…" at bounding box center [257, 491] width 113 height 28
select select "13437"
click at [201, 493] on select "Select Stylist Accounts [PERSON_NAME] [PERSON_NAME] [PERSON_NAME] Burula Ghizla…" at bounding box center [257, 491] width 113 height 28
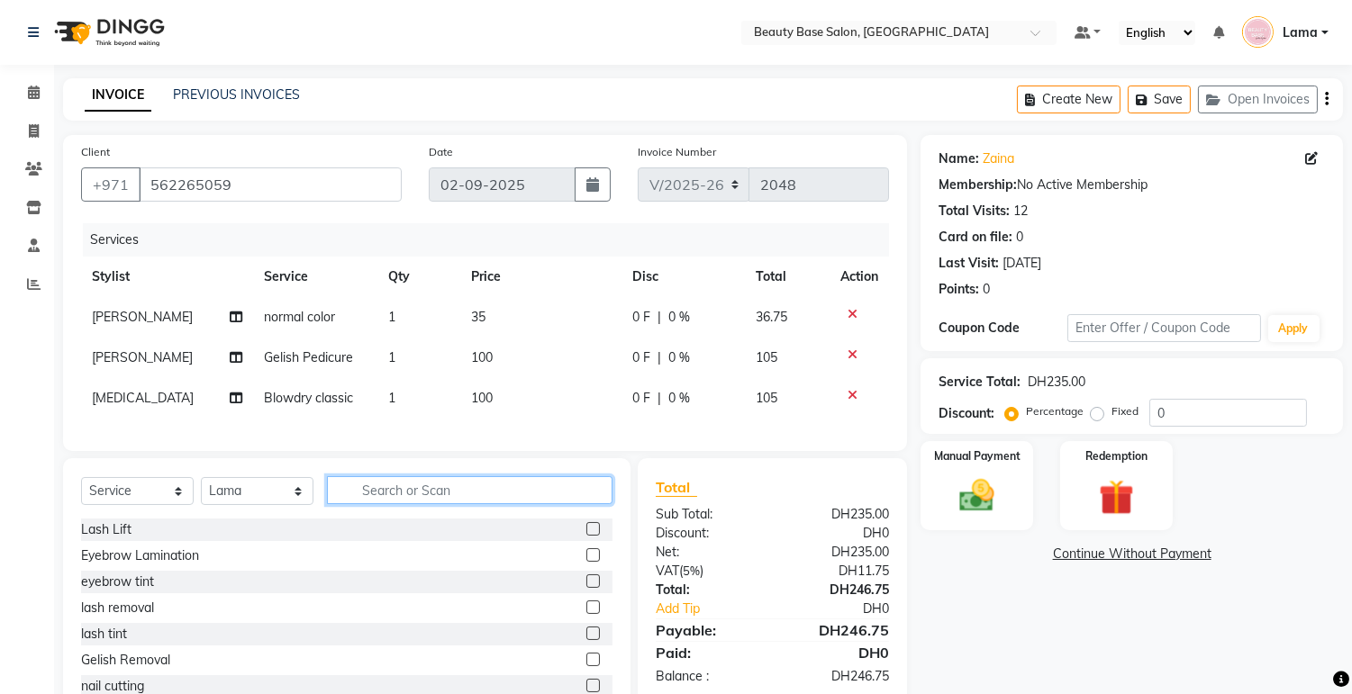
click at [484, 501] on input "text" at bounding box center [469, 490] width 285 height 28
type input "ey"
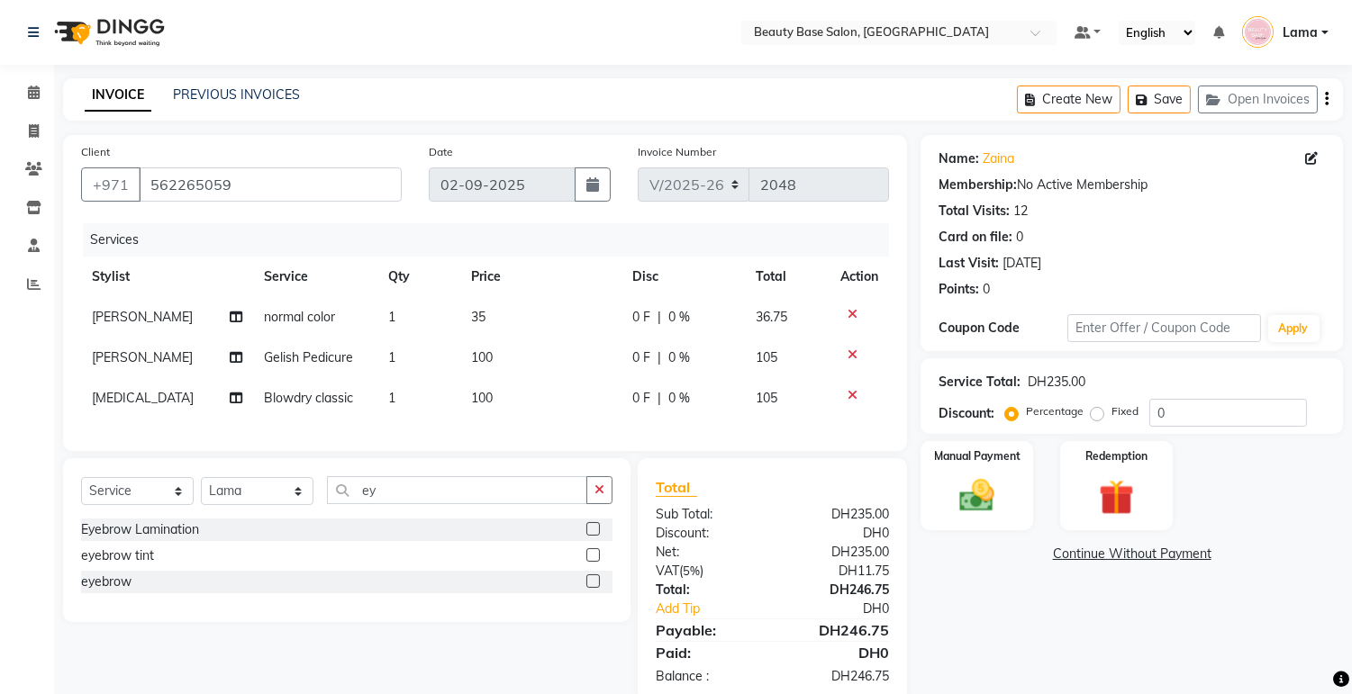
click at [594, 588] on label at bounding box center [593, 582] width 14 height 14
click at [594, 588] on input "checkbox" at bounding box center [592, 582] width 12 height 12
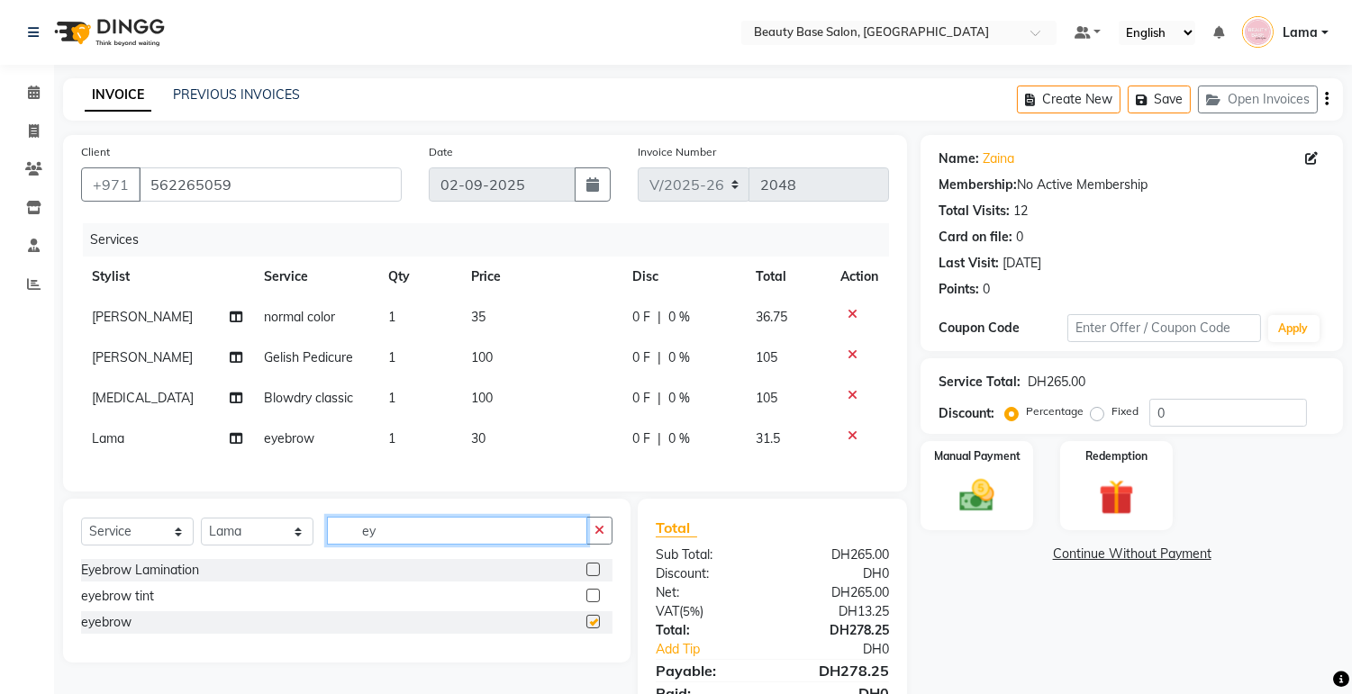
click at [538, 545] on input "ey" at bounding box center [457, 531] width 260 height 28
checkbox input "false"
type input "e"
type input "upp"
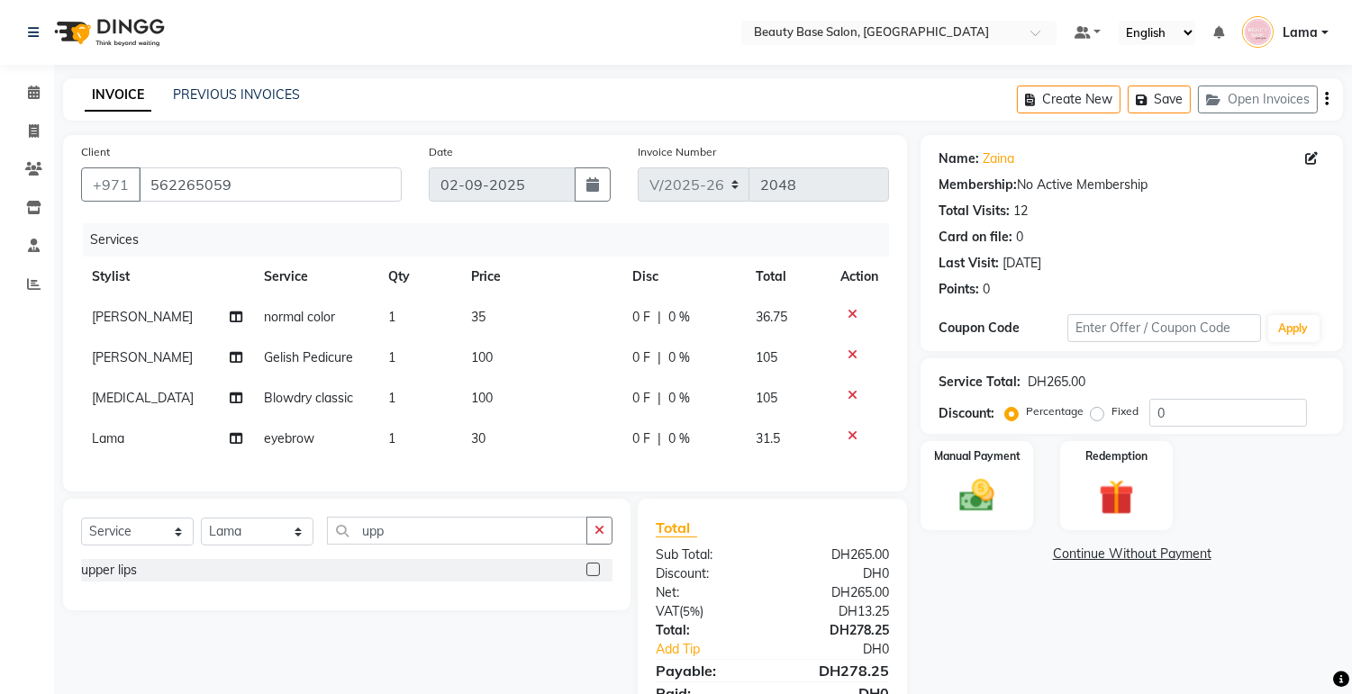
click at [592, 576] on label at bounding box center [593, 570] width 14 height 14
click at [592, 576] on input "checkbox" at bounding box center [592, 571] width 12 height 12
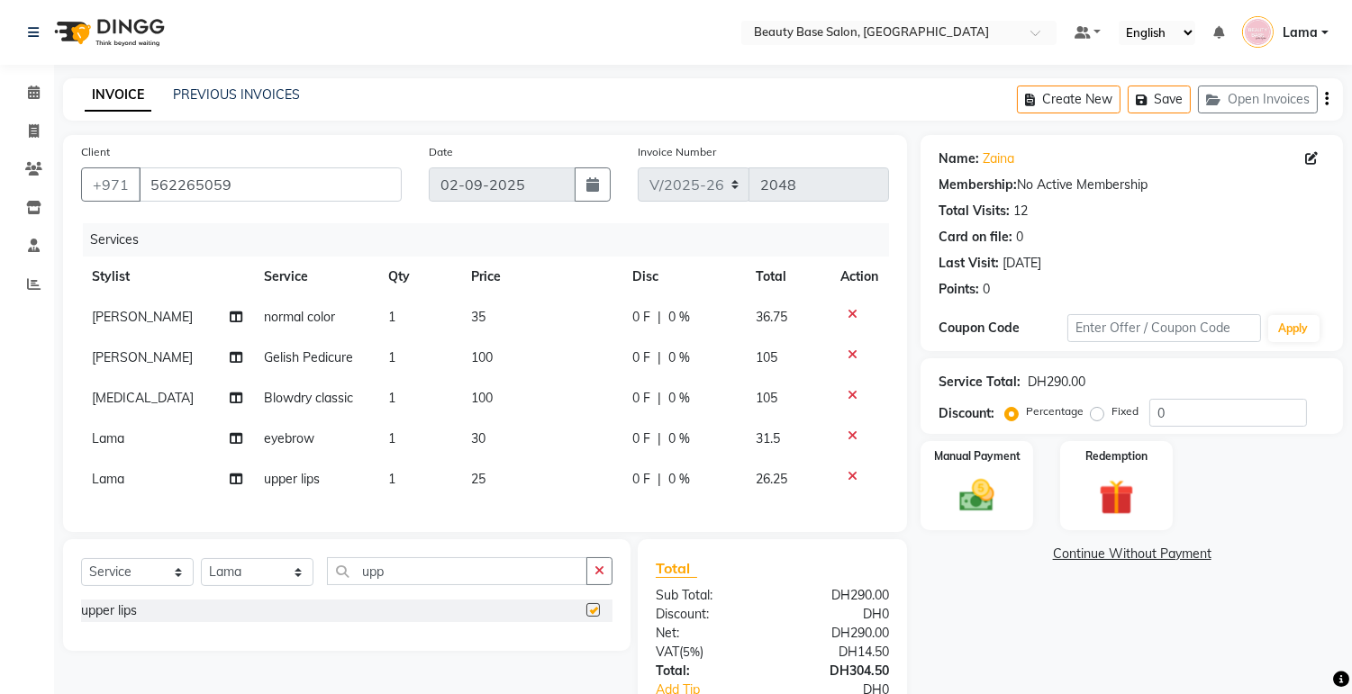
checkbox input "false"
click at [1111, 420] on label "Fixed" at bounding box center [1124, 411] width 27 height 16
click at [1096, 418] on input "Fixed" at bounding box center [1100, 411] width 13 height 13
radio input "true"
click at [1003, 493] on img at bounding box center [976, 496] width 59 height 42
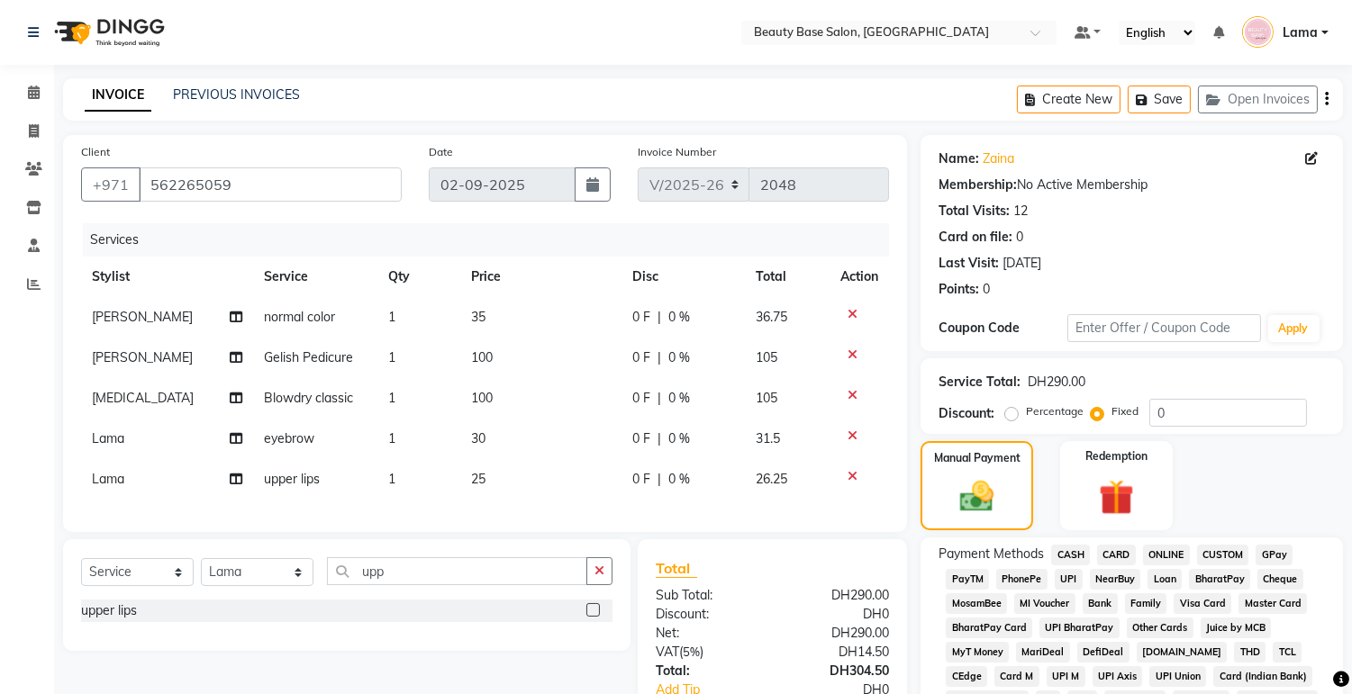
click at [1132, 563] on span "CARD" at bounding box center [1116, 555] width 39 height 21
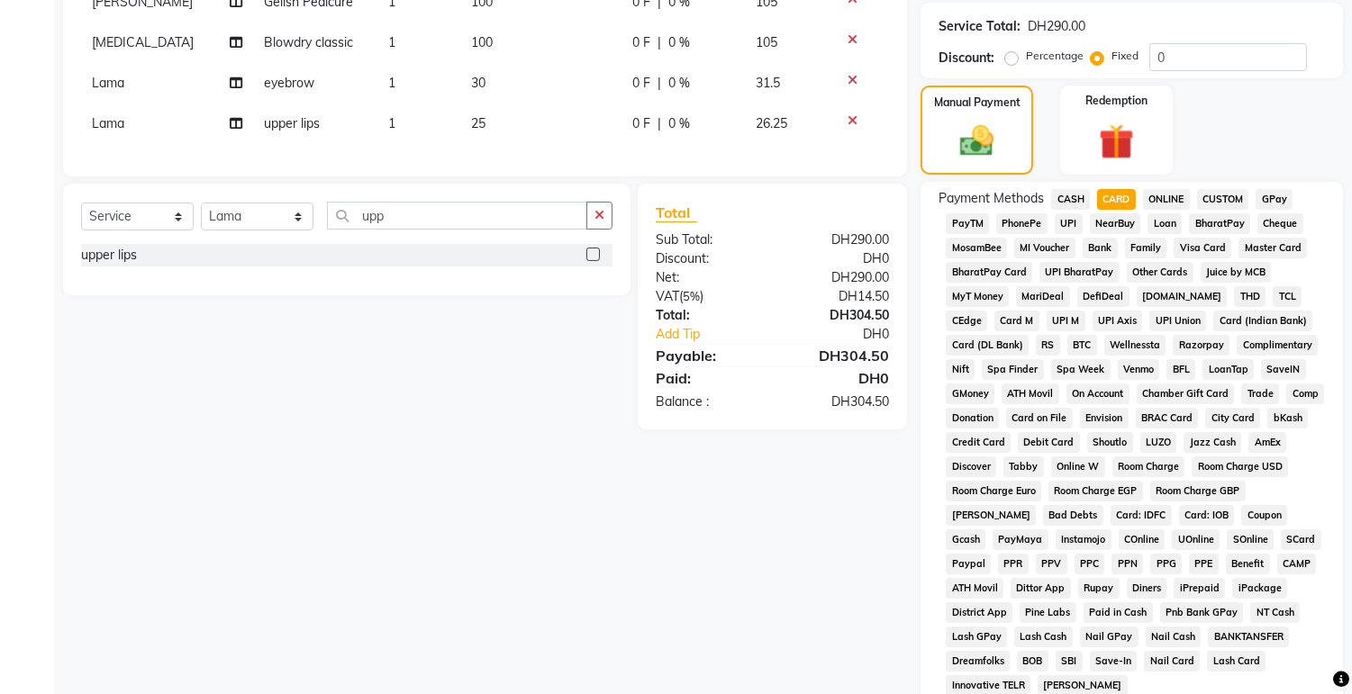
scroll to position [532, 0]
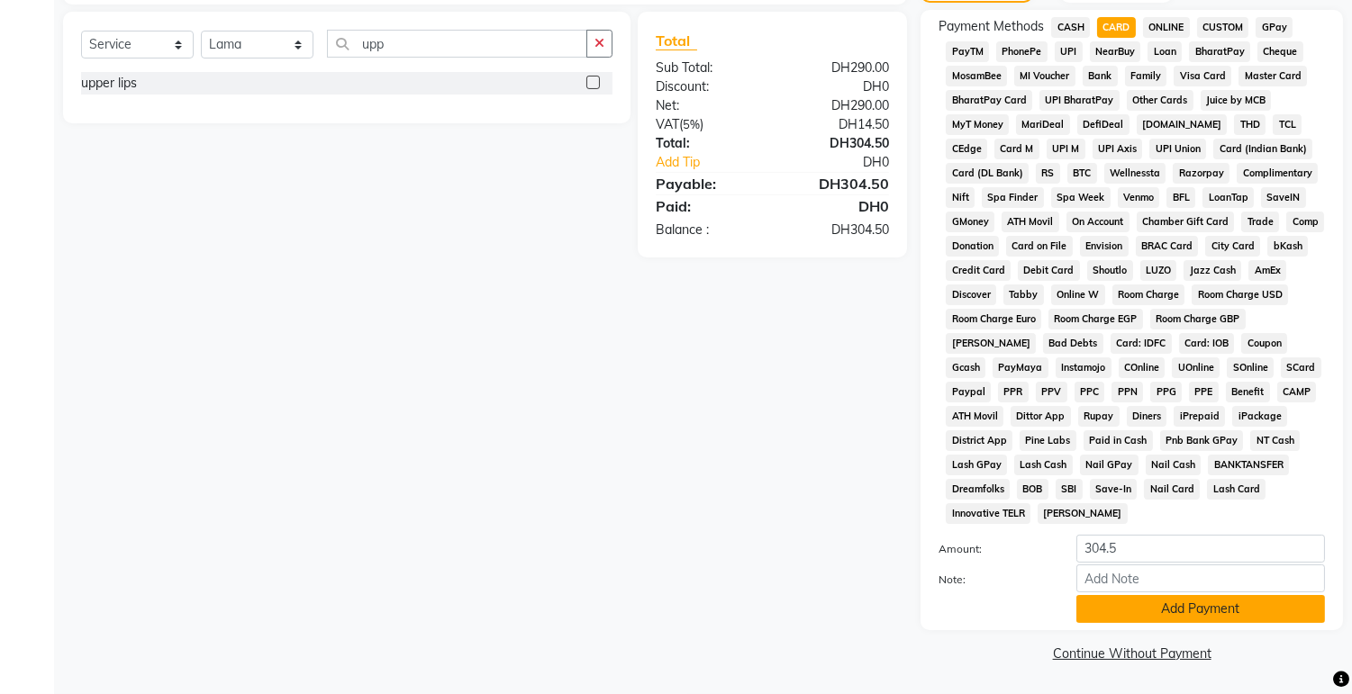
click at [1175, 612] on button "Add Payment" at bounding box center [1200, 609] width 249 height 28
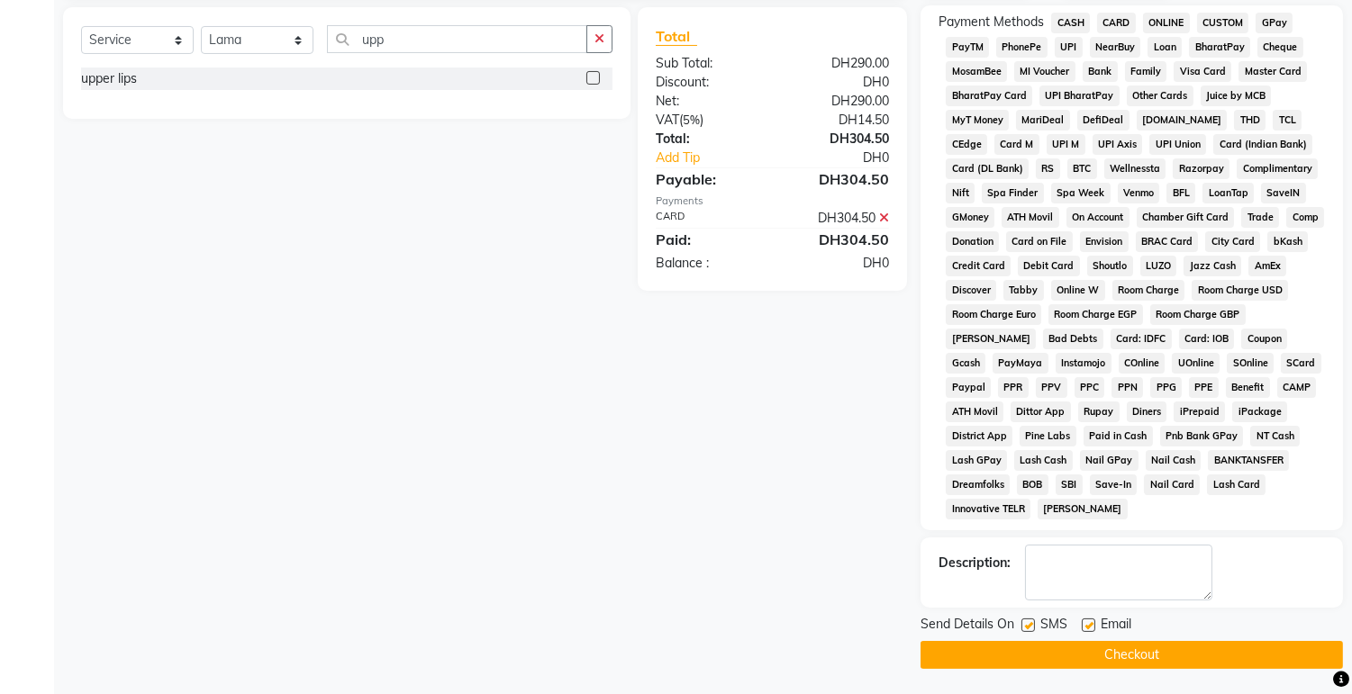
click at [1204, 669] on button "Checkout" at bounding box center [1131, 655] width 422 height 28
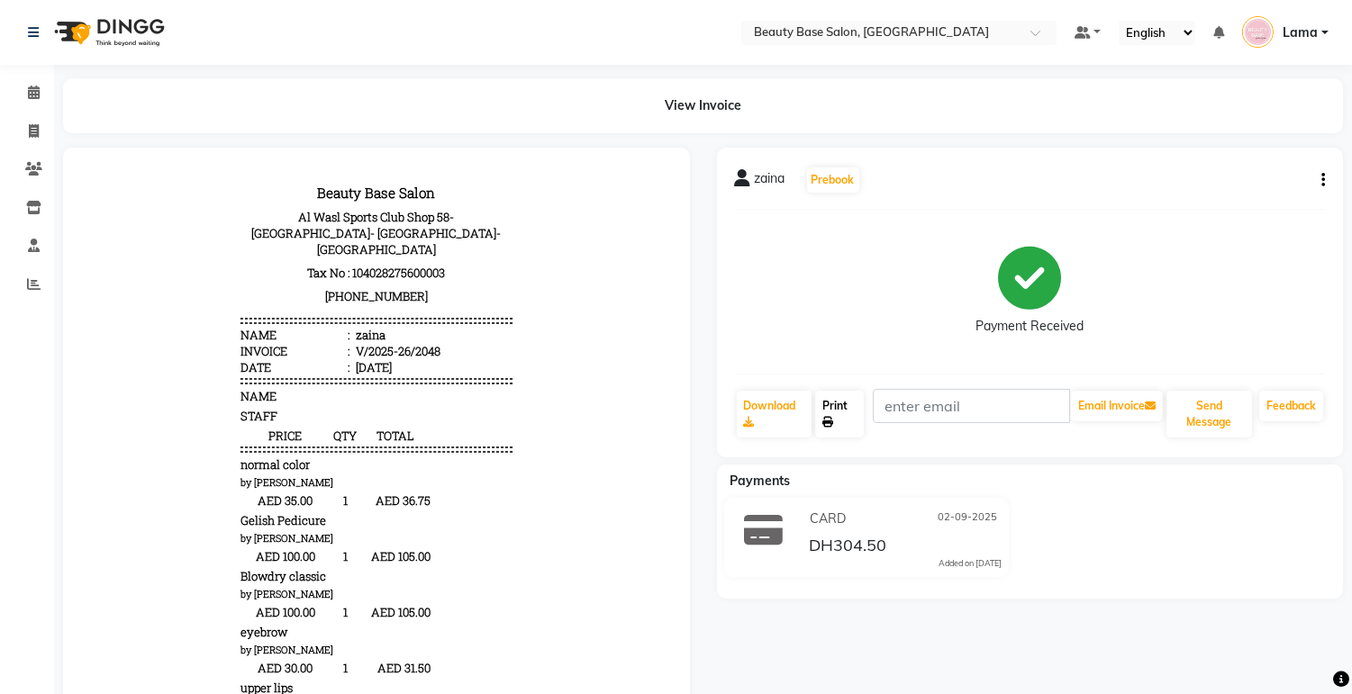
click at [853, 418] on link "Print" at bounding box center [839, 414] width 49 height 47
click at [38, 97] on icon at bounding box center [34, 93] width 12 height 14
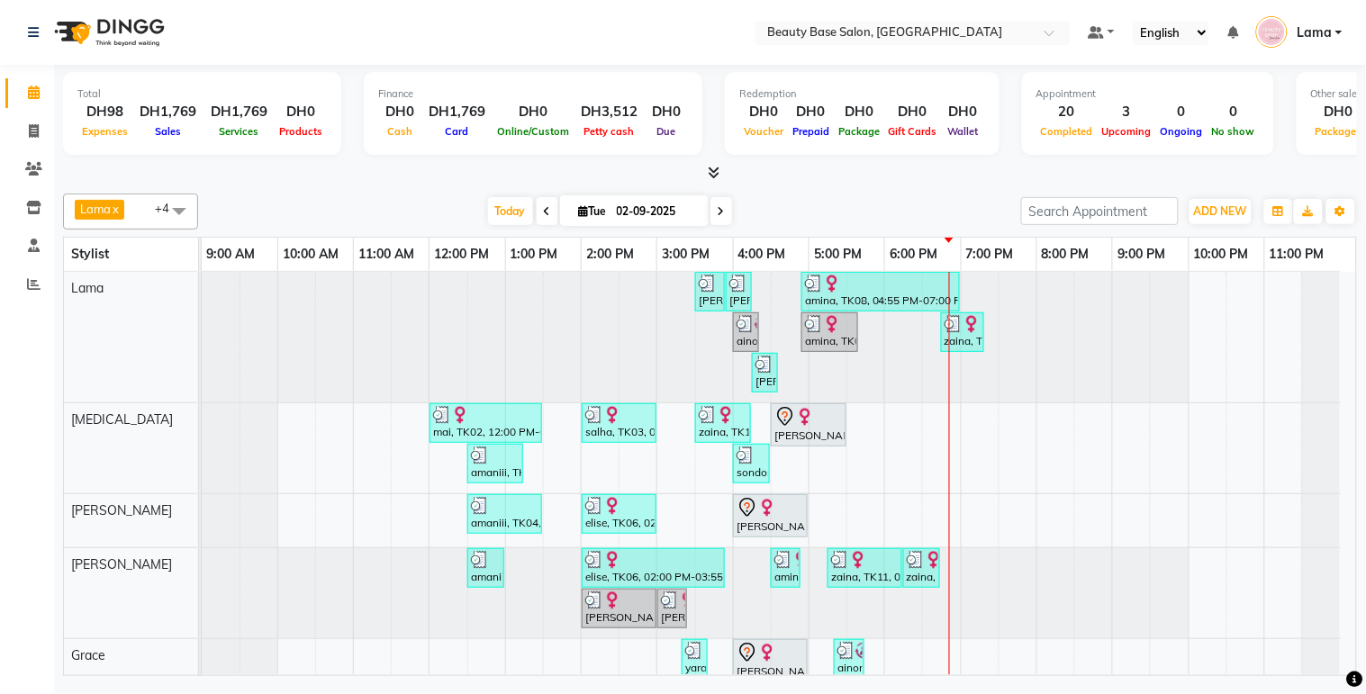
click at [912, 578] on div "zaina, TK11, 06:15 PM-06:45 PM, normal color" at bounding box center [921, 568] width 33 height 34
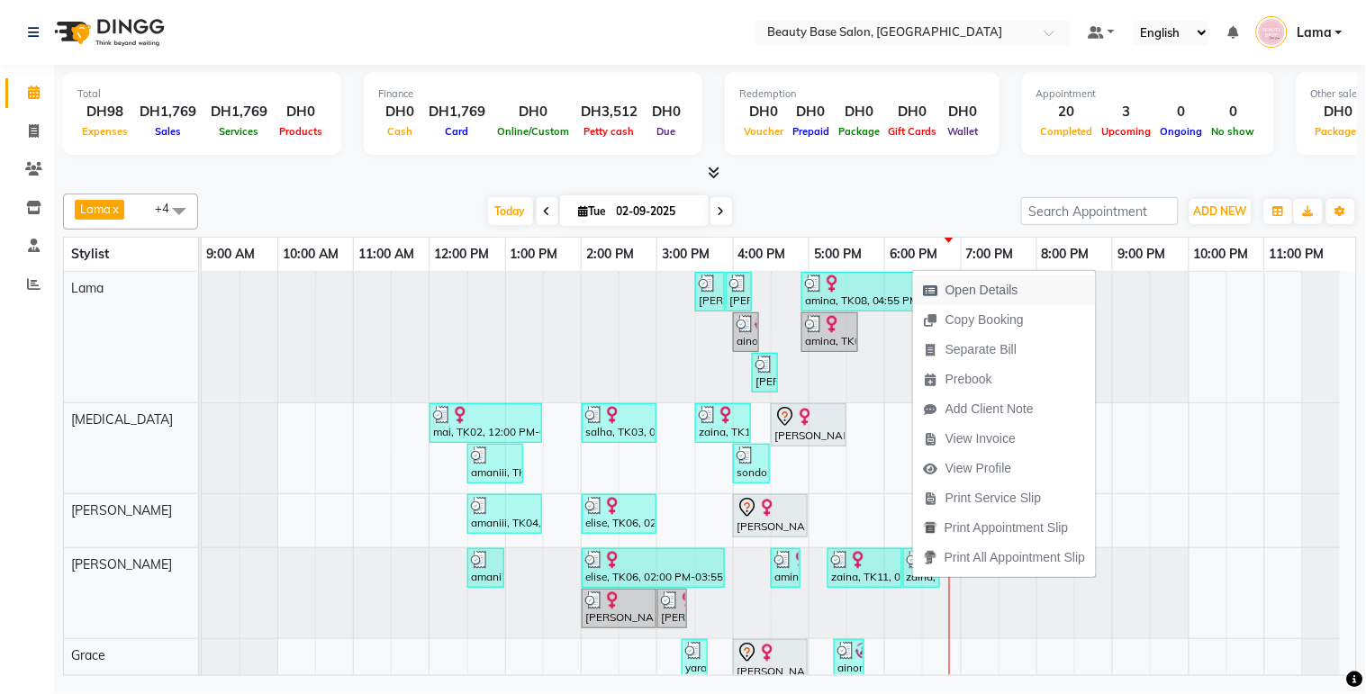
click at [987, 290] on span "Open Details" at bounding box center [982, 290] width 73 height 19
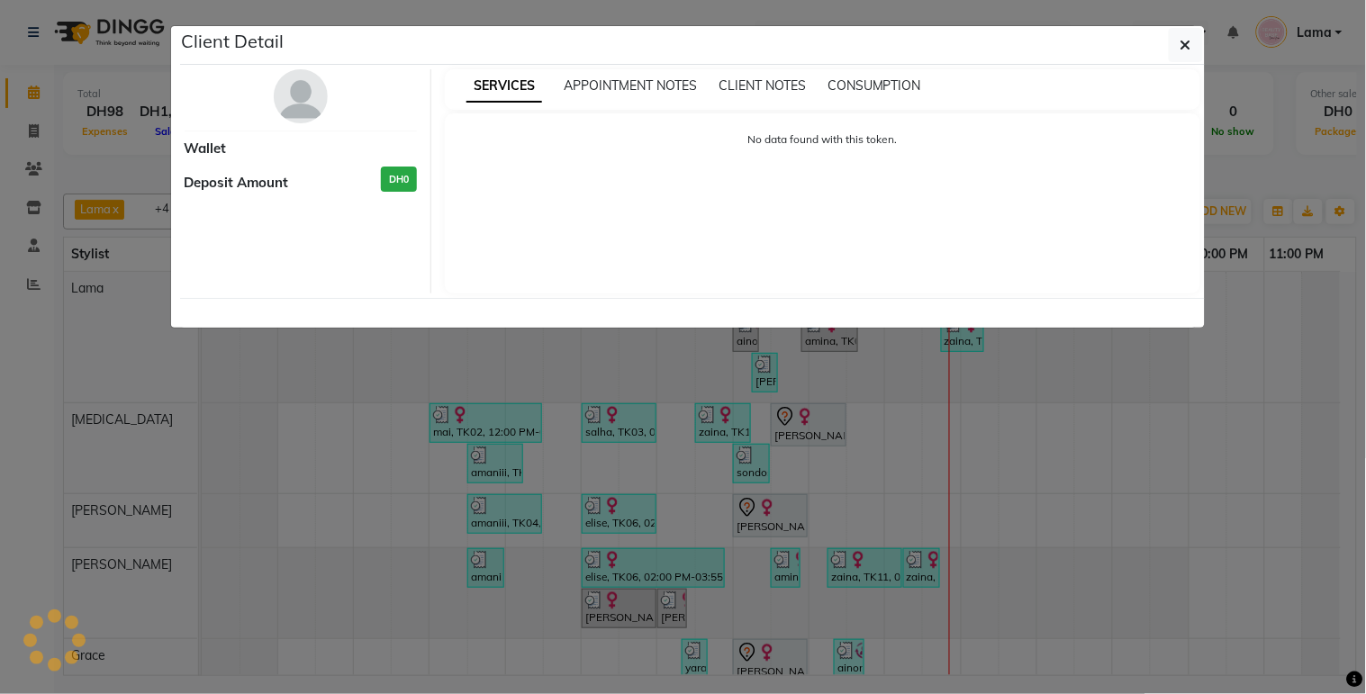
select select "3"
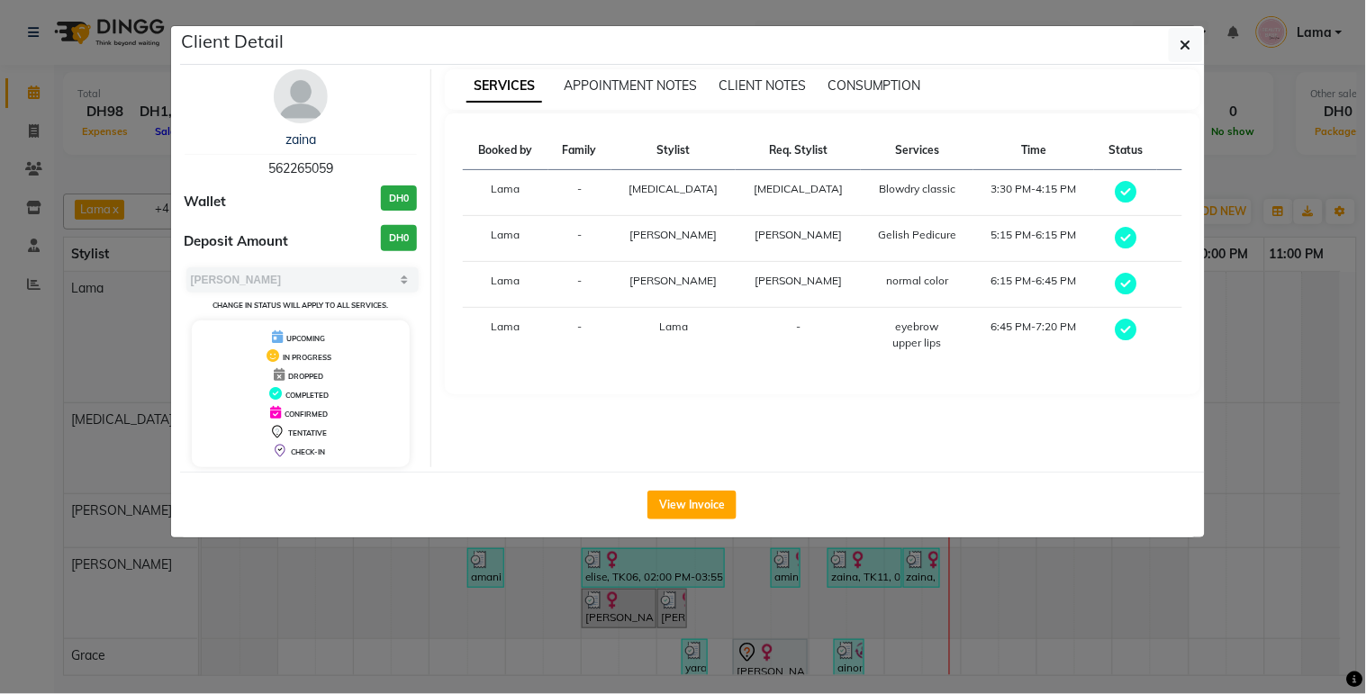
click at [1226, 322] on ngb-modal-window "Client Detail zaina 562265059 Wallet DH0 Deposit Amount DH0 Select MARK DONE UP…" at bounding box center [683, 347] width 1366 height 694
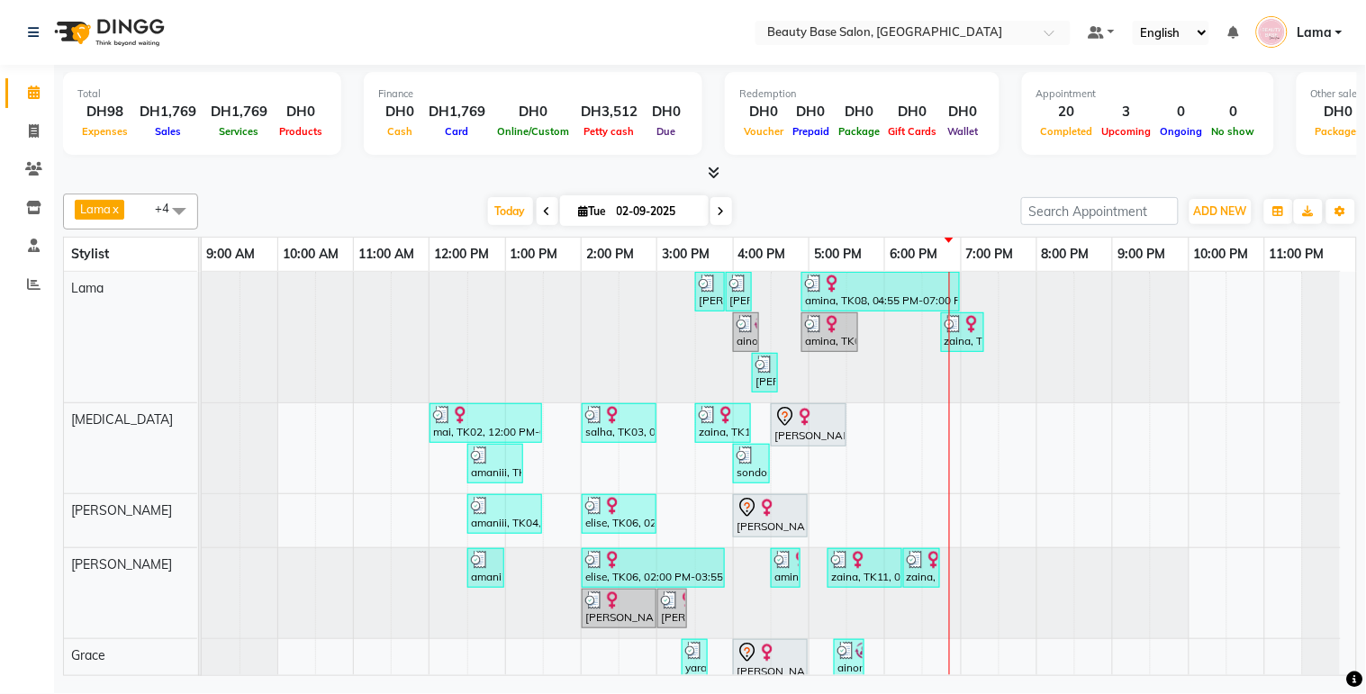
scroll to position [73, 0]
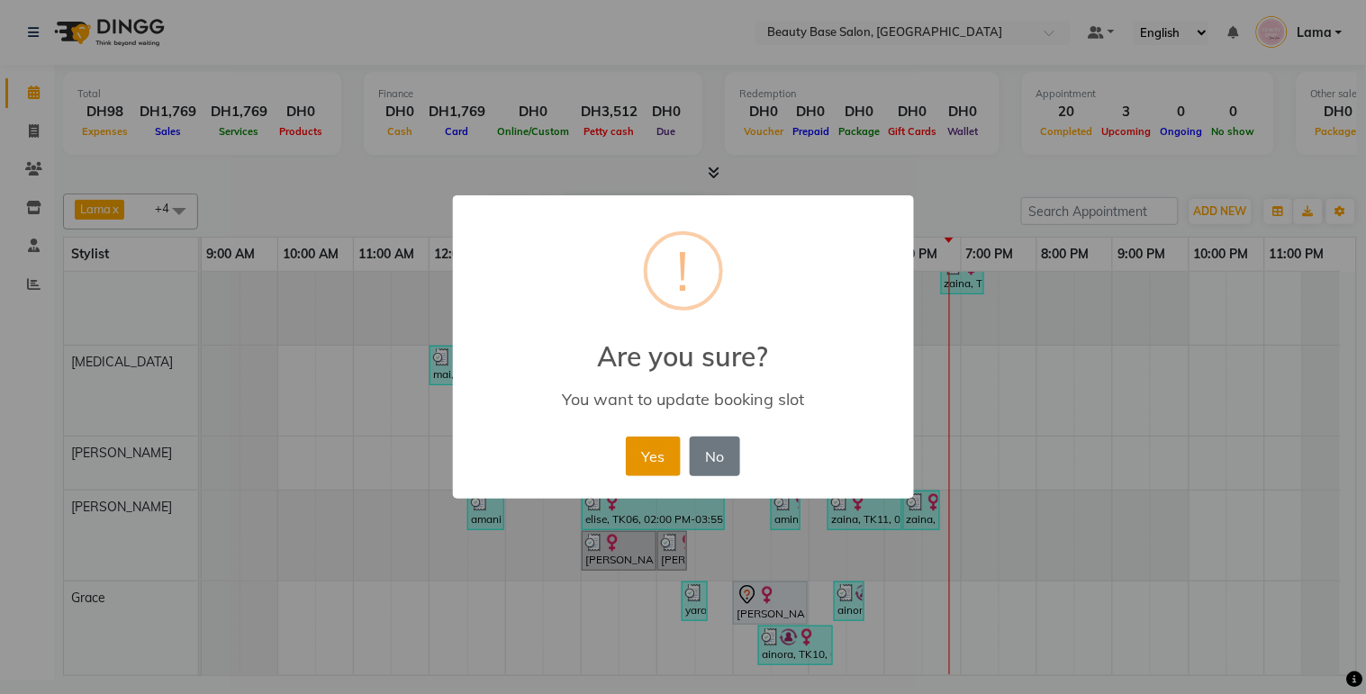
click at [655, 456] on button "Yes" at bounding box center [653, 457] width 55 height 40
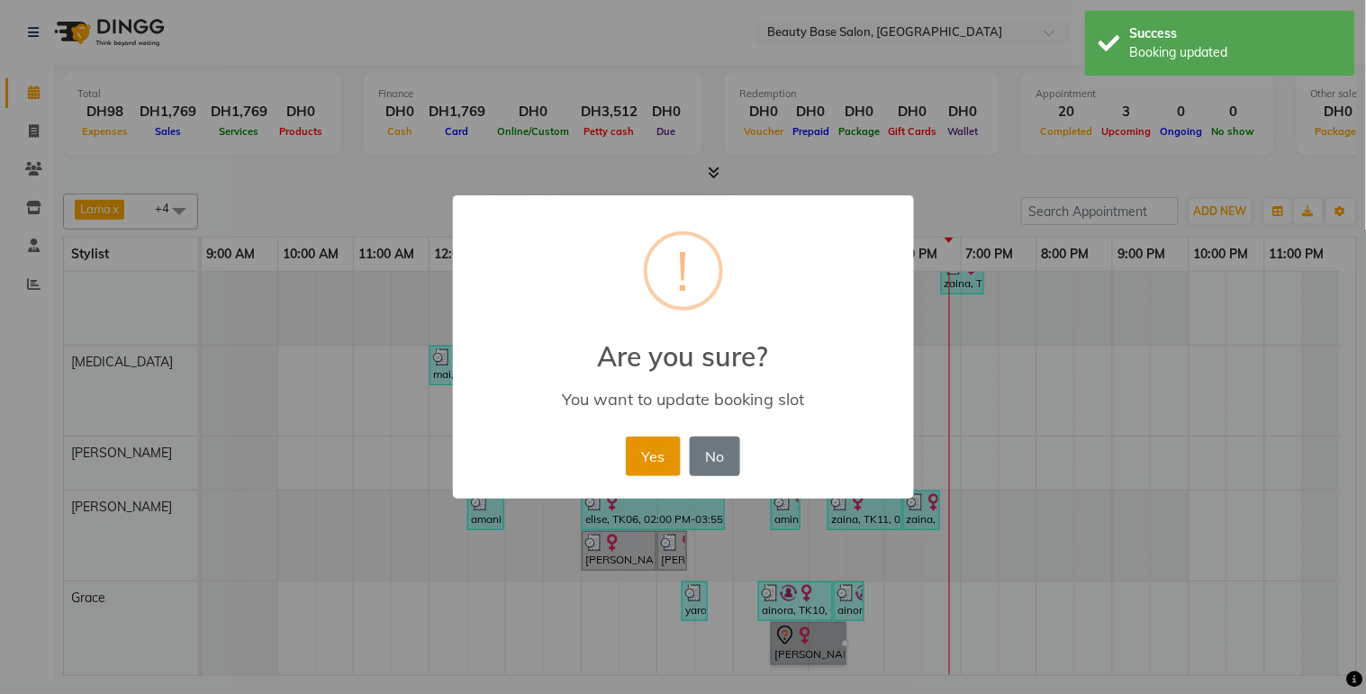
click at [658, 450] on button "Yes" at bounding box center [653, 457] width 55 height 40
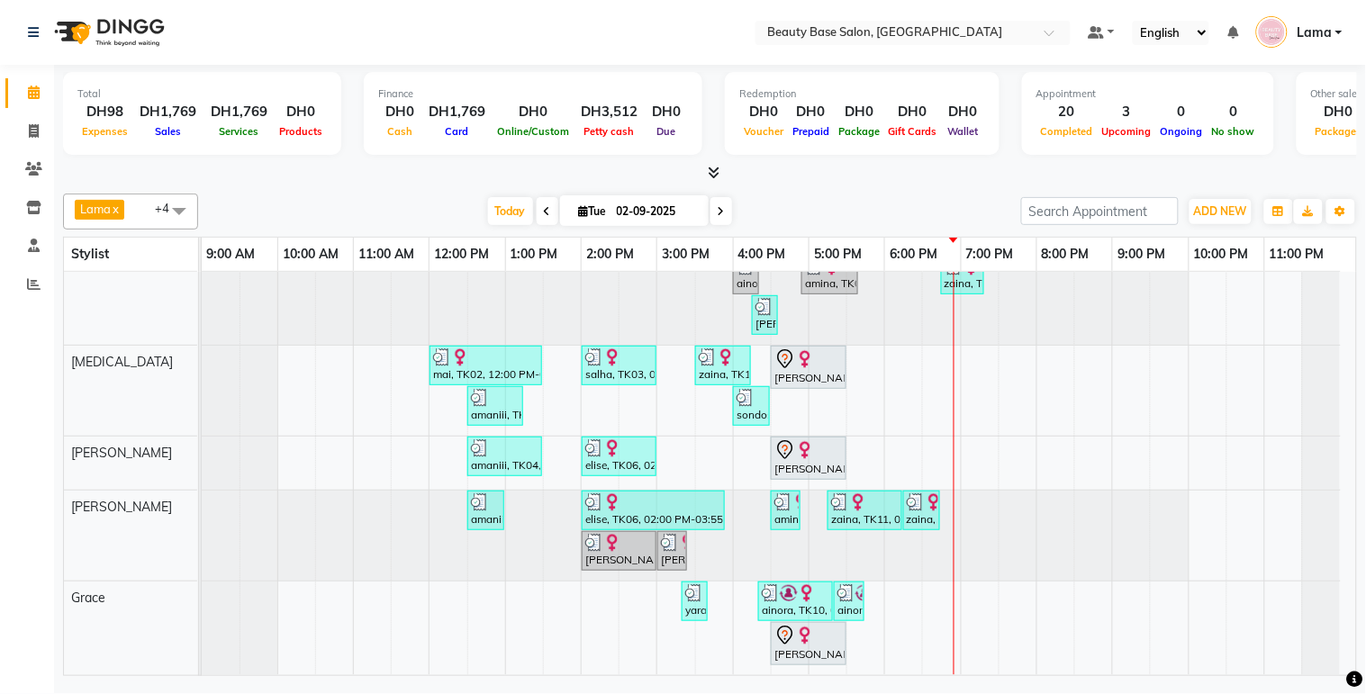
scroll to position [0, 0]
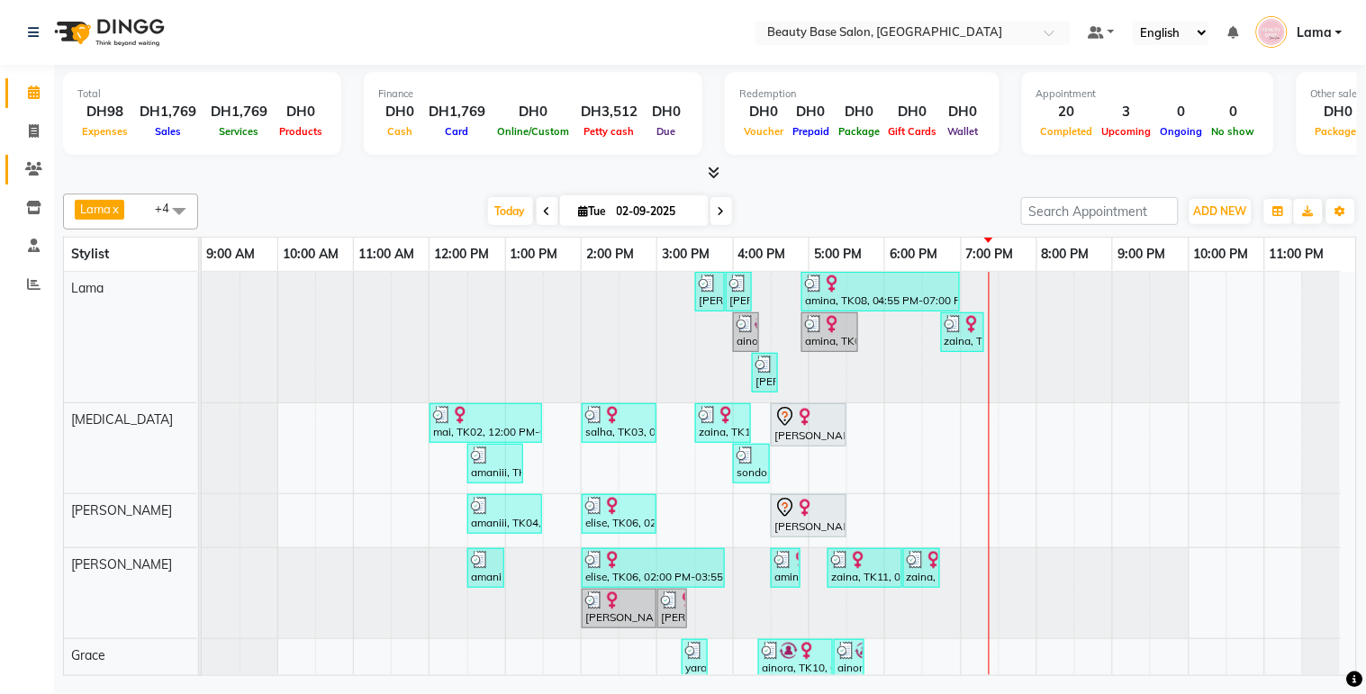
click at [23, 177] on span at bounding box center [34, 169] width 32 height 21
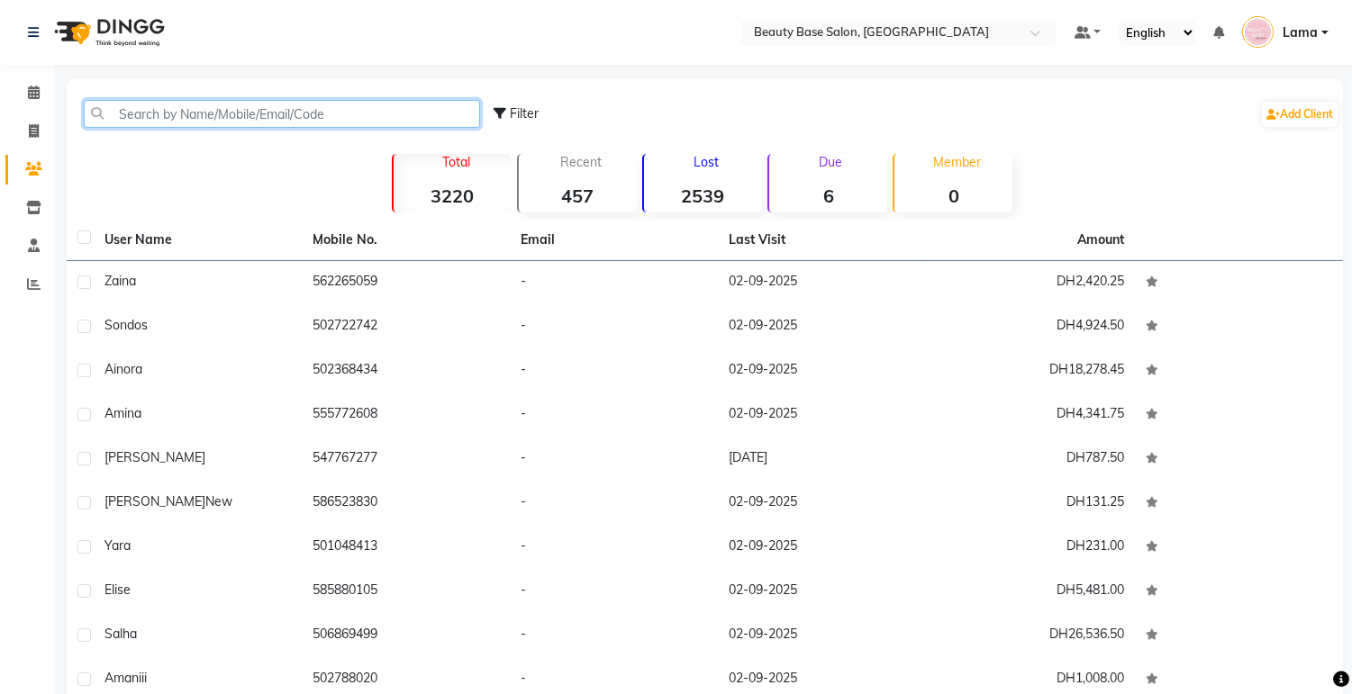
click at [335, 117] on input "text" at bounding box center [282, 114] width 396 height 28
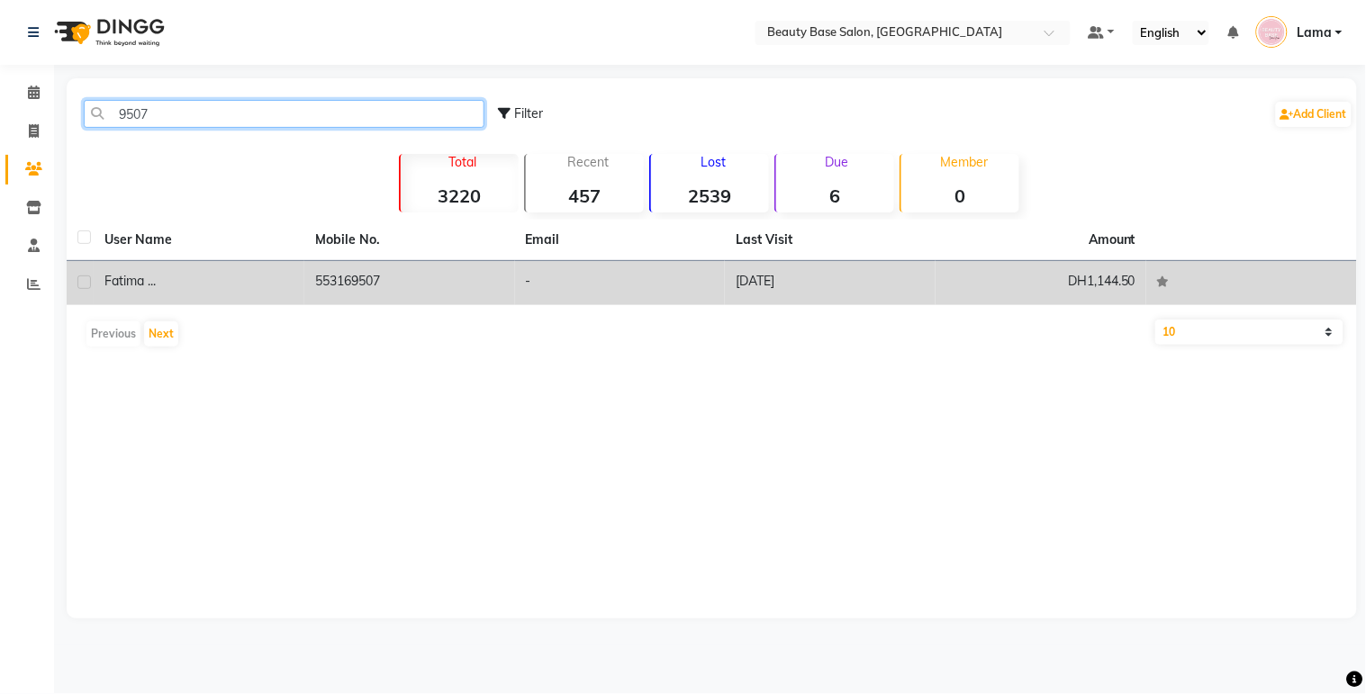
type input "9507"
click at [753, 294] on td "[DATE]" at bounding box center [830, 283] width 211 height 44
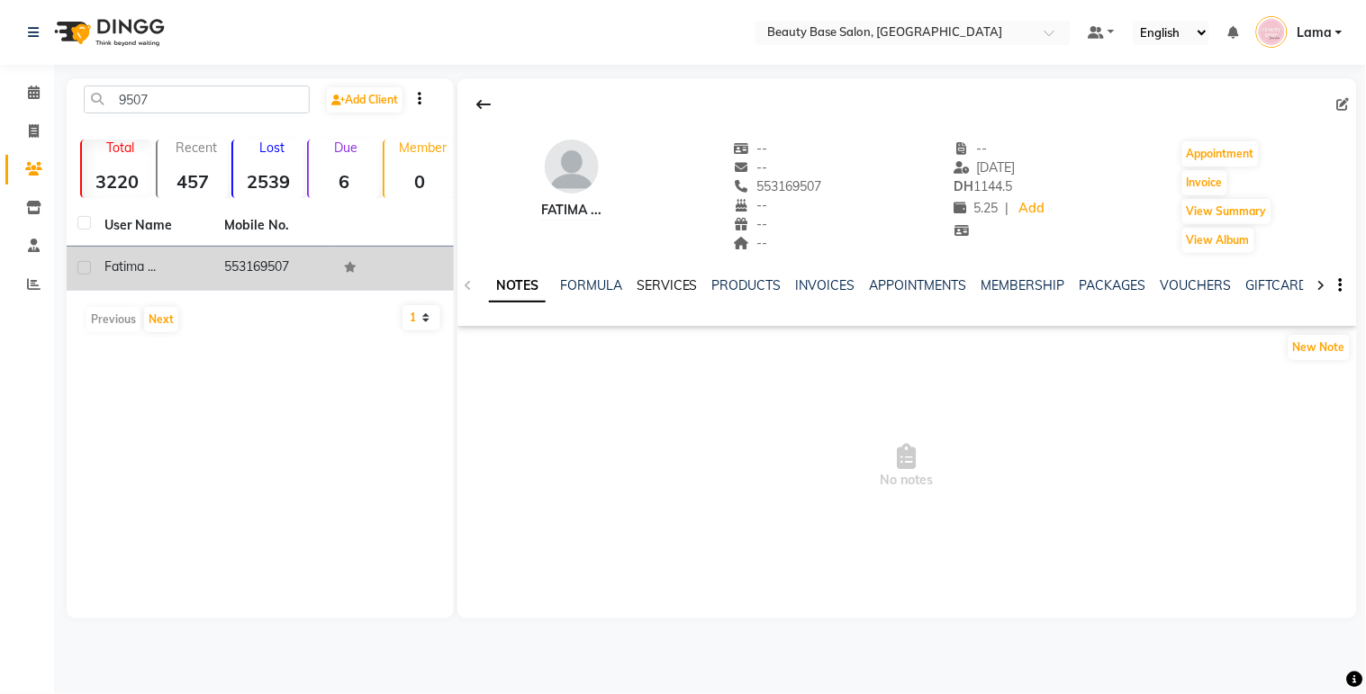
click at [680, 280] on link "SERVICES" at bounding box center [667, 285] width 61 height 16
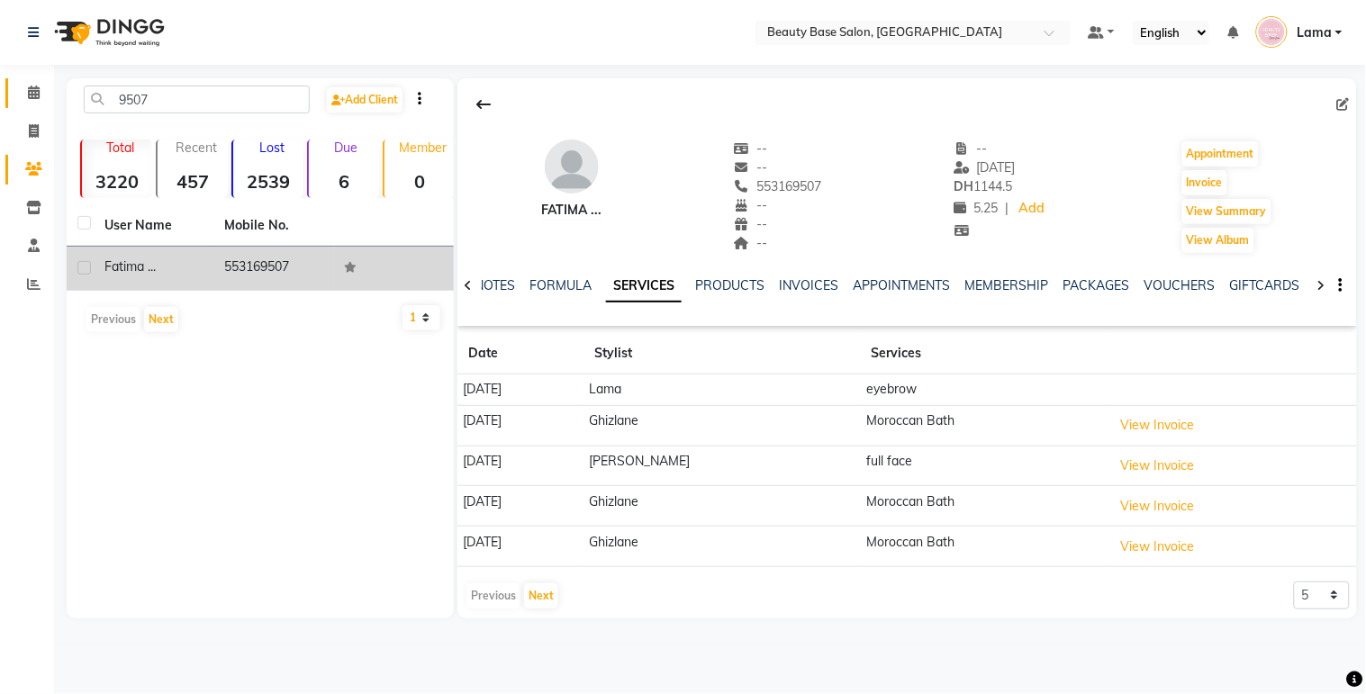
click at [38, 99] on icon at bounding box center [34, 93] width 12 height 14
